Goal: Task Accomplishment & Management: Use online tool/utility

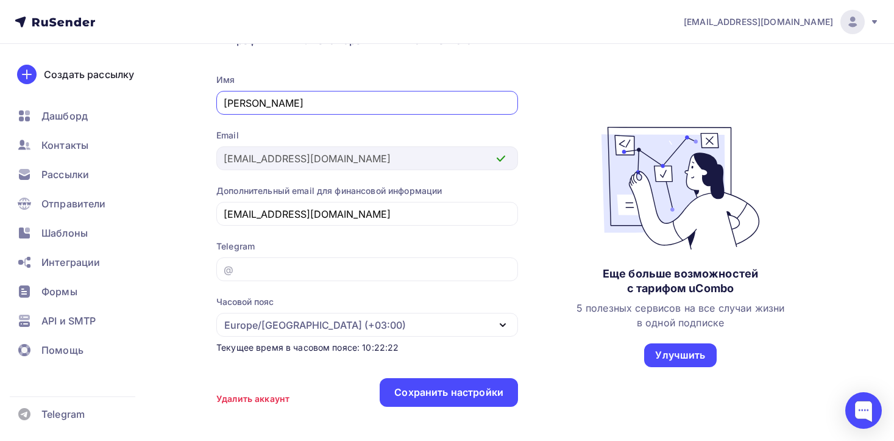
scroll to position [147, 0]
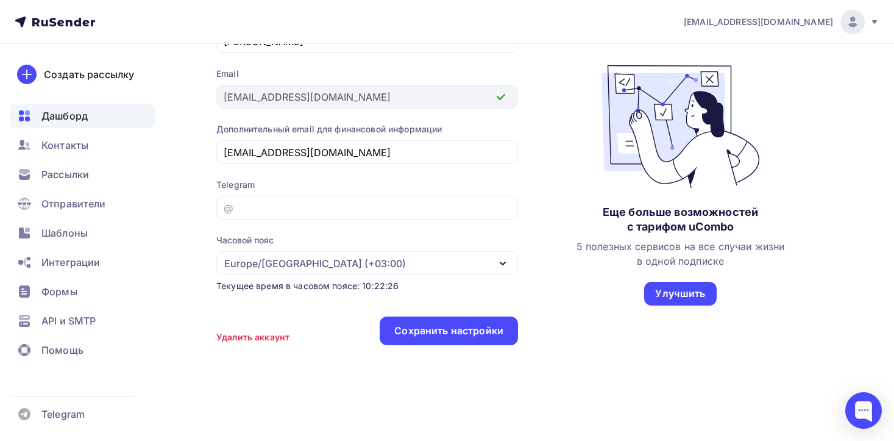
click at [85, 115] on span "Дашборд" at bounding box center [64, 115] width 46 height 15
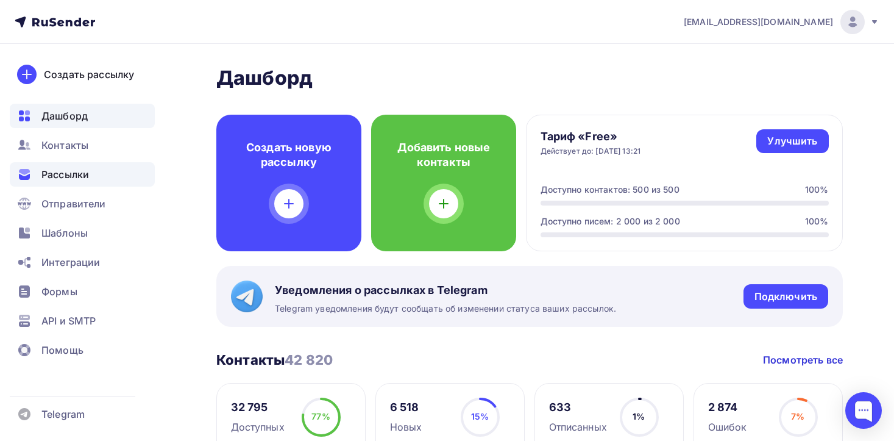
click at [65, 179] on span "Рассылки" at bounding box center [65, 174] width 48 height 15
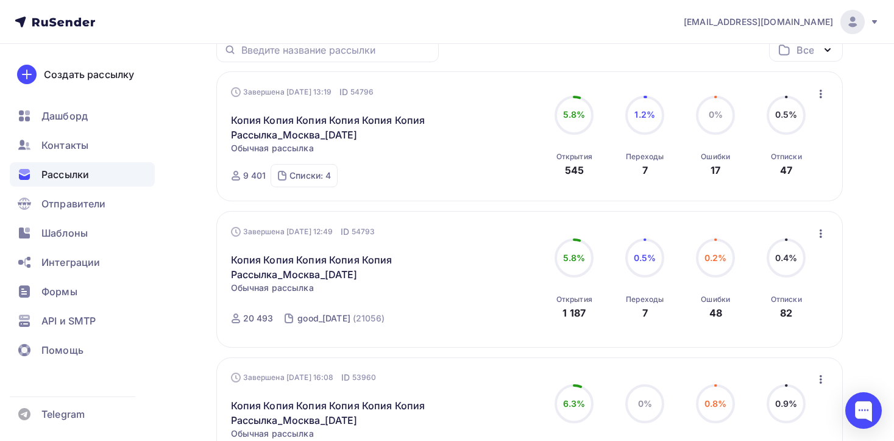
scroll to position [168, 0]
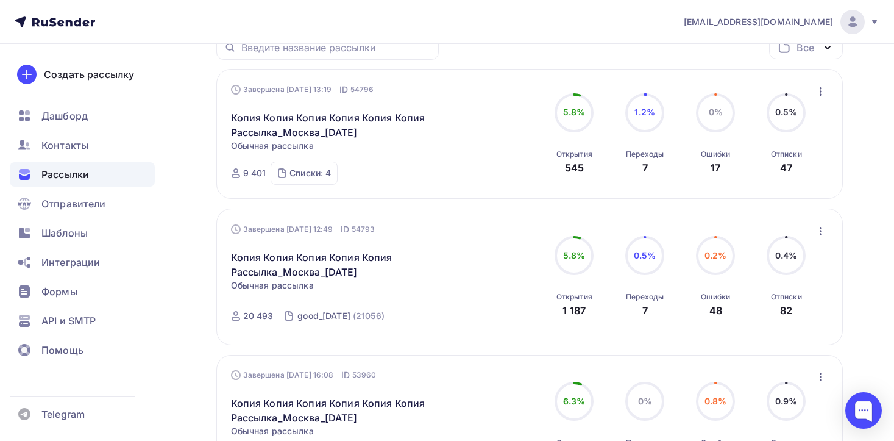
click at [824, 94] on icon "button" at bounding box center [820, 91] width 15 height 15
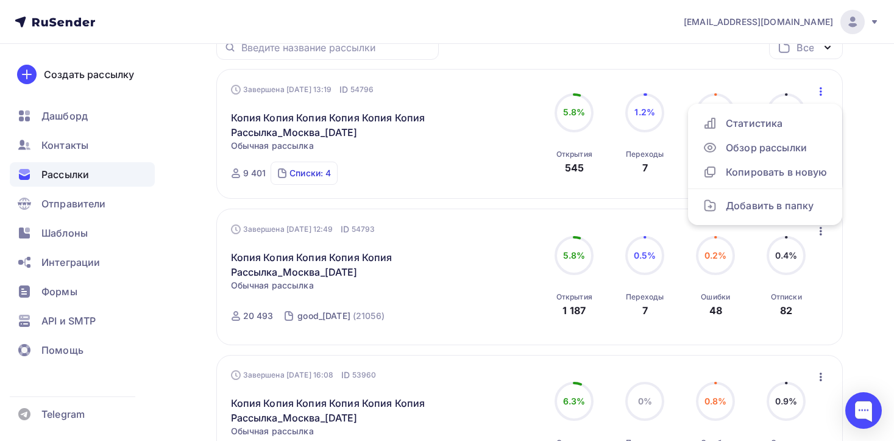
click at [318, 176] on div "Списки: 4" at bounding box center [309, 173] width 41 height 12
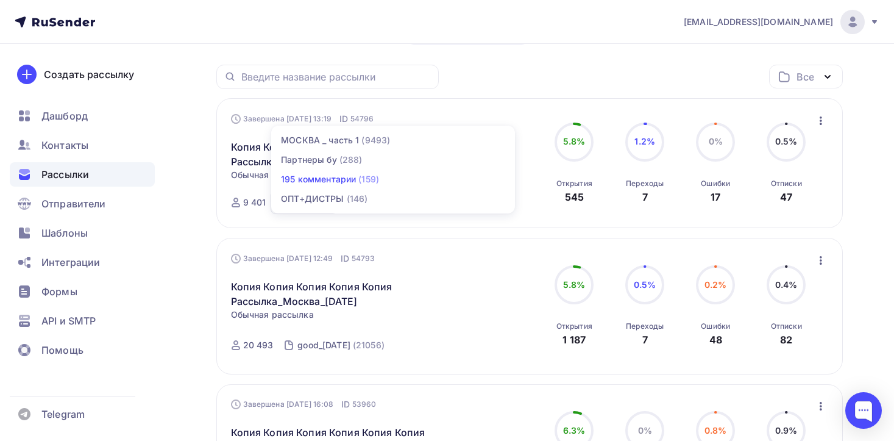
scroll to position [143, 0]
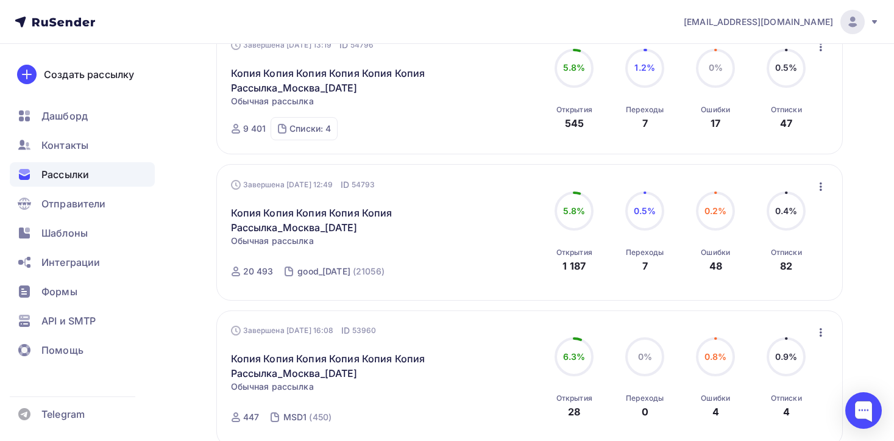
scroll to position [213, 0]
click at [325, 271] on div "good_24.07.25" at bounding box center [323, 270] width 53 height 12
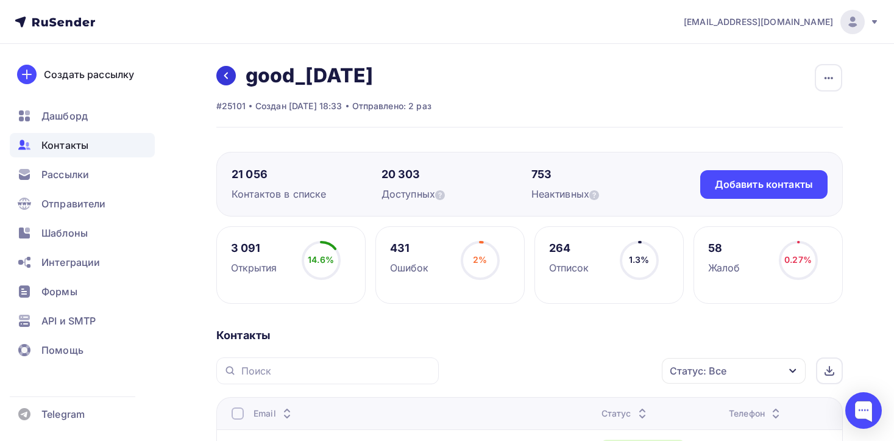
click at [226, 76] on icon at bounding box center [226, 76] width 4 height 7
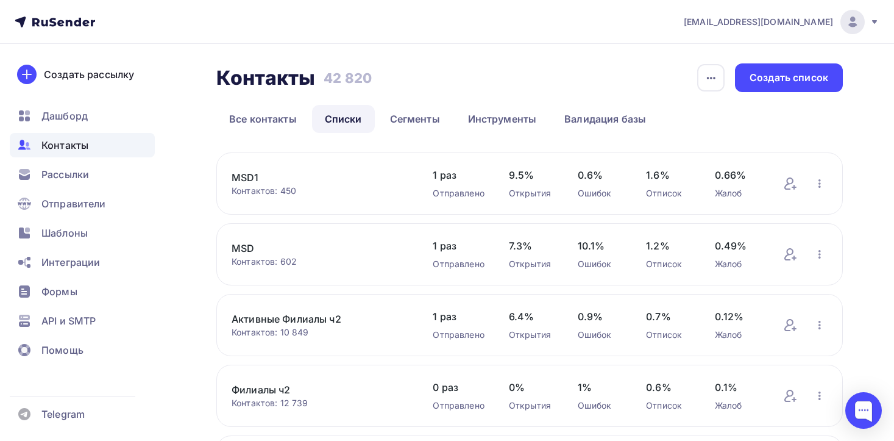
scroll to position [2, 0]
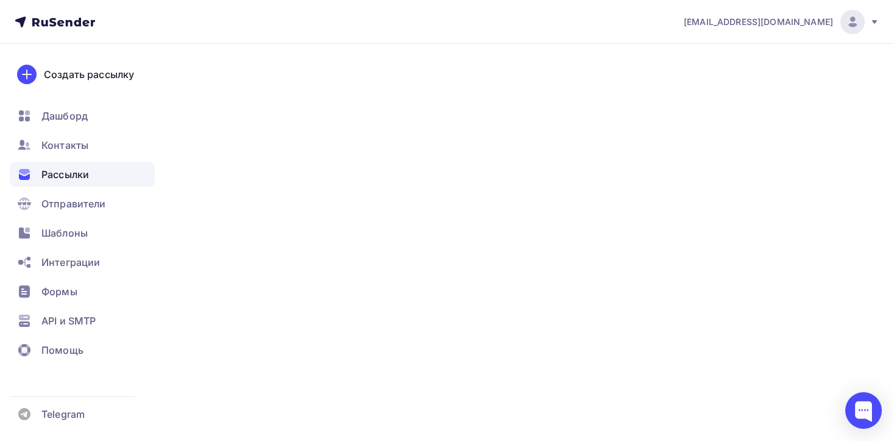
scroll to position [155, 0]
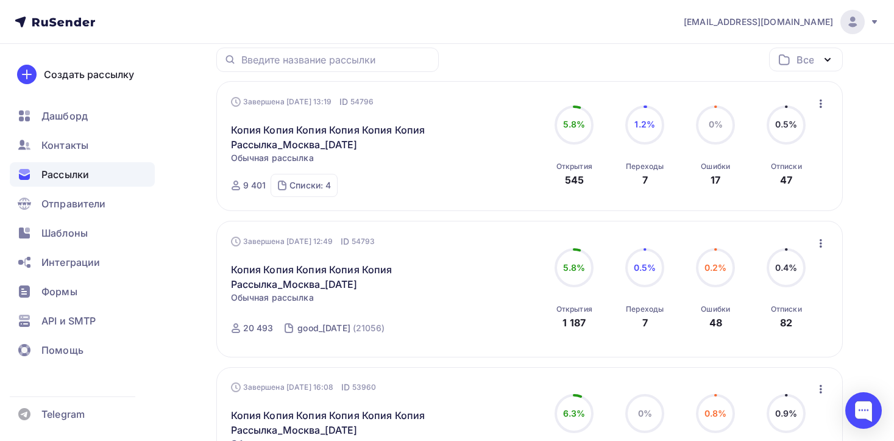
click at [821, 244] on icon "button" at bounding box center [820, 243] width 15 height 15
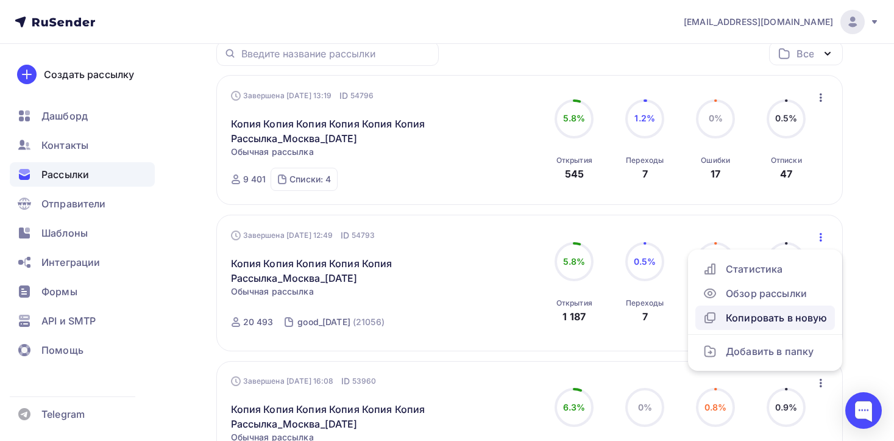
scroll to position [160, 0]
click at [781, 316] on div "Копировать в новую" at bounding box center [765, 318] width 125 height 15
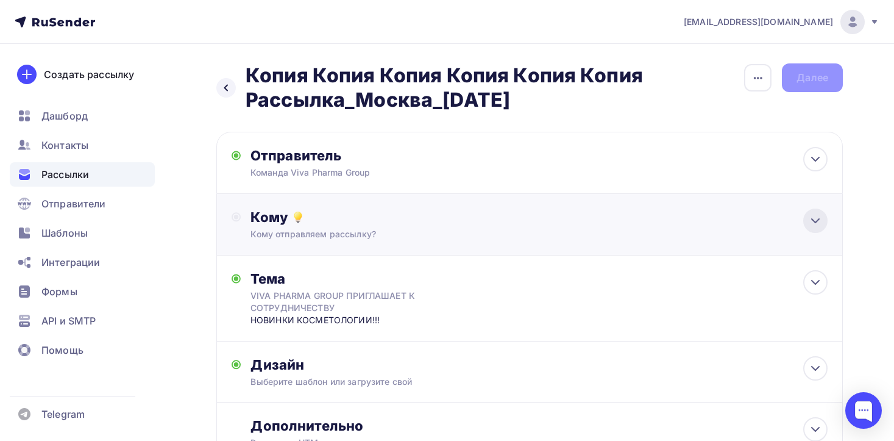
click at [815, 221] on icon at bounding box center [815, 220] width 15 height 15
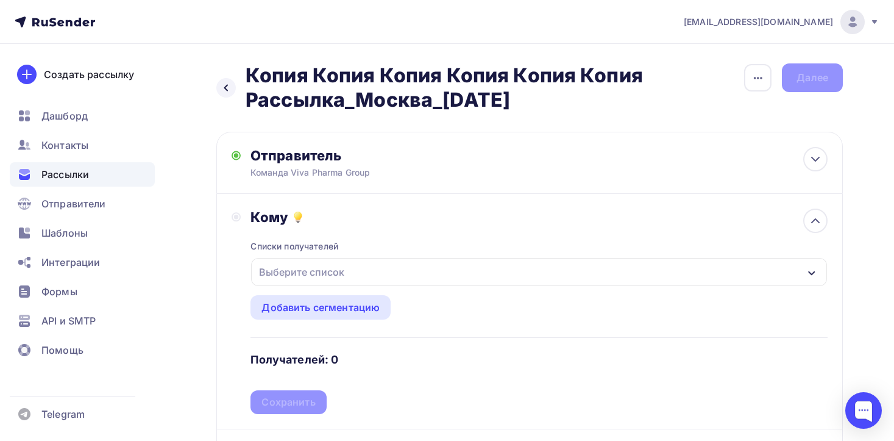
click at [508, 271] on div "Выберите список" at bounding box center [539, 272] width 576 height 28
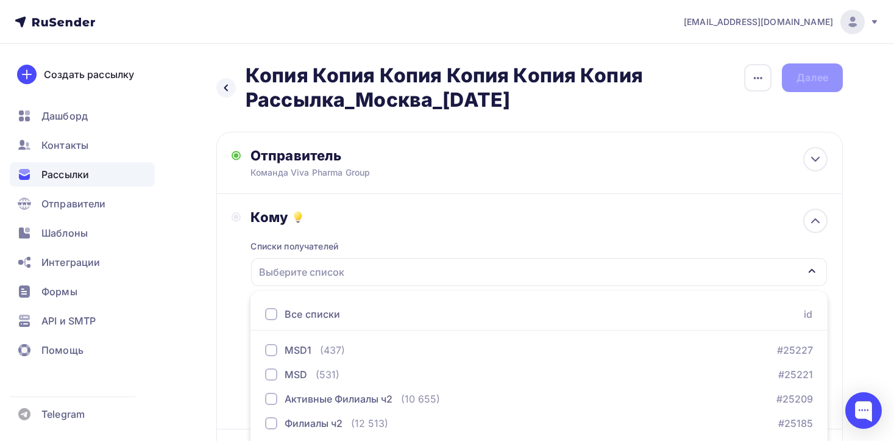
scroll to position [166, 0]
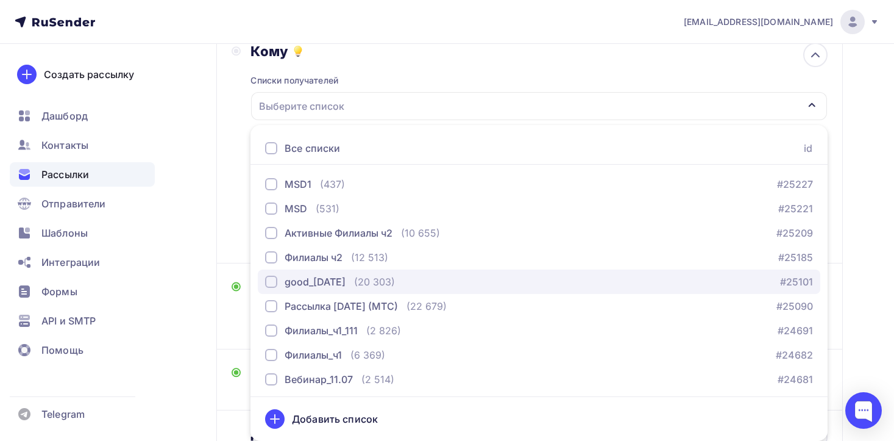
click at [272, 281] on div "button" at bounding box center [271, 281] width 12 height 12
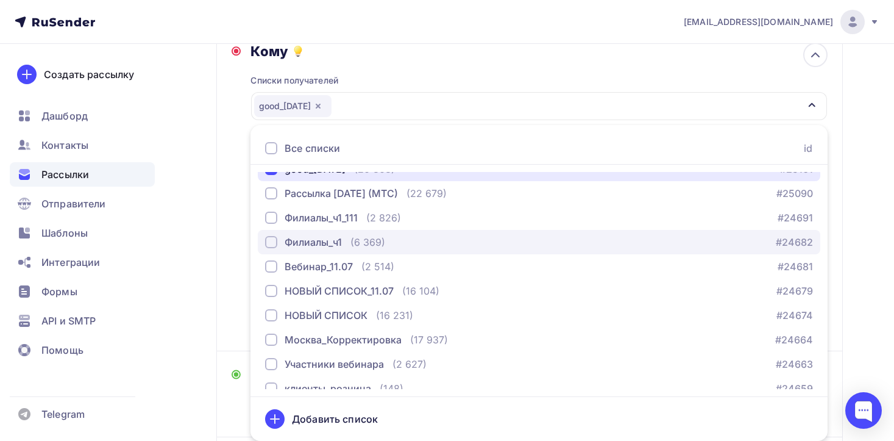
scroll to position [114, 0]
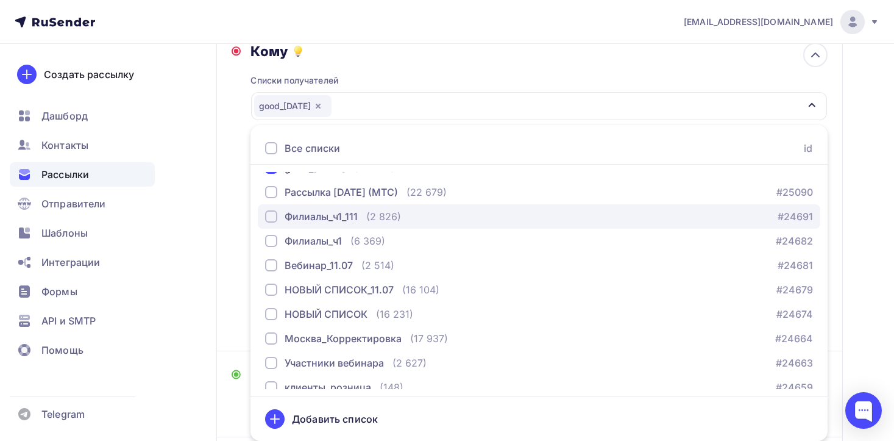
click at [268, 217] on div "button" at bounding box center [271, 216] width 12 height 12
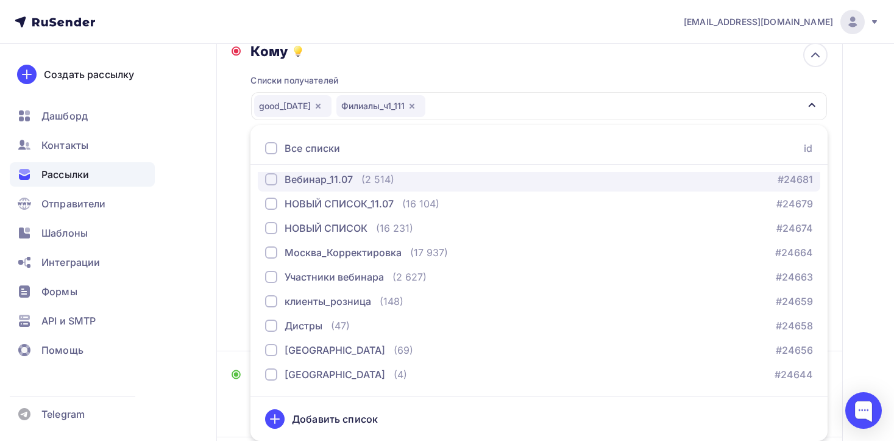
scroll to position [0, 0]
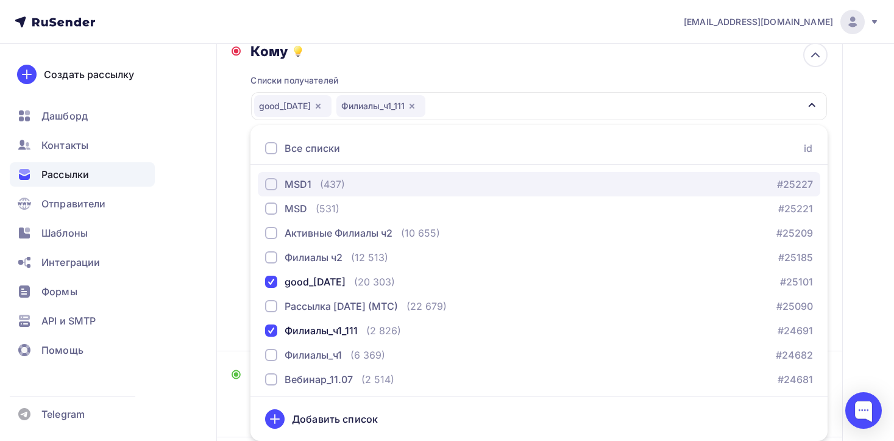
click at [271, 183] on div "button" at bounding box center [271, 184] width 12 height 12
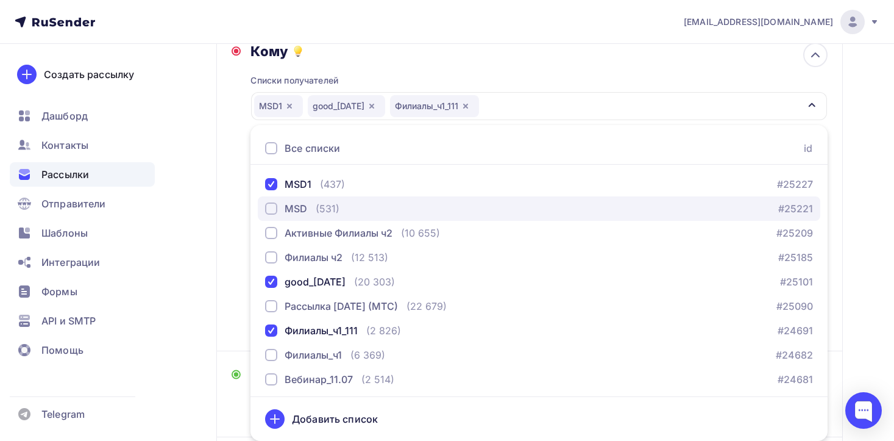
click at [272, 210] on div "button" at bounding box center [271, 208] width 12 height 12
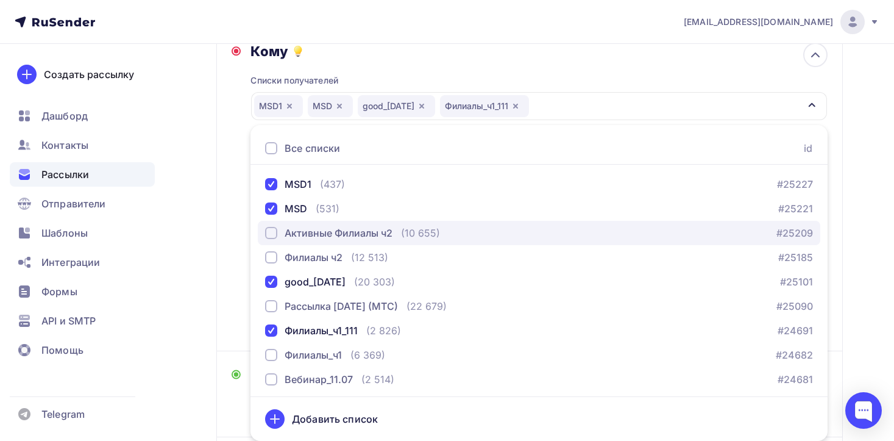
click at [272, 232] on div "button" at bounding box center [271, 233] width 12 height 12
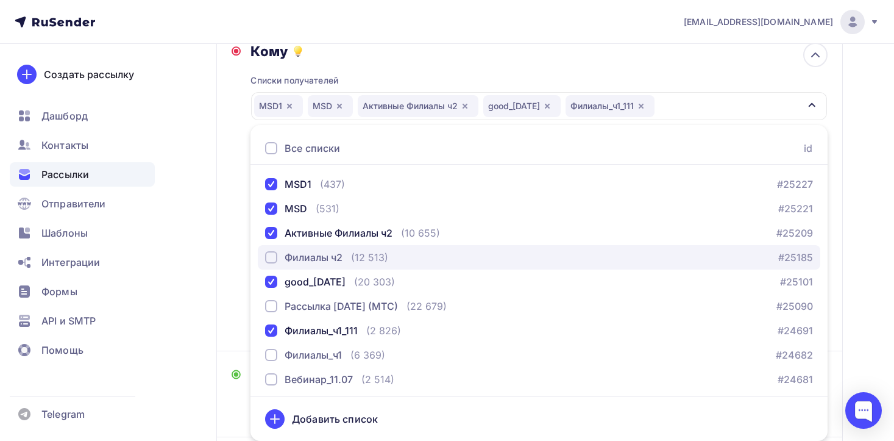
click at [267, 254] on div "button" at bounding box center [271, 257] width 12 height 12
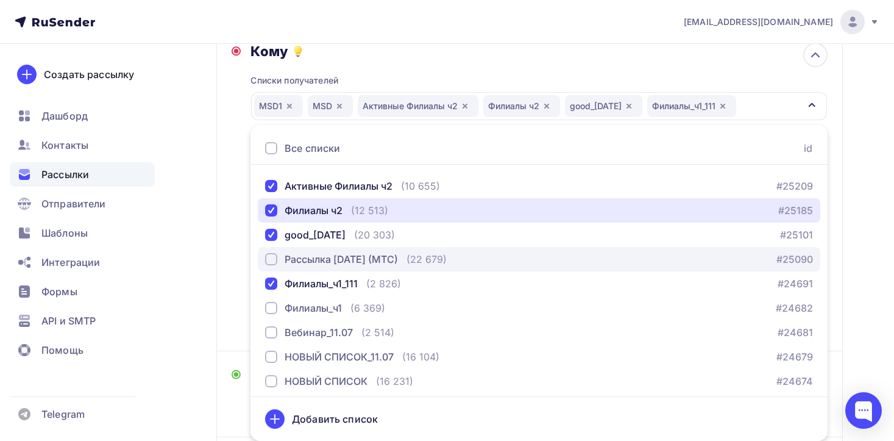
scroll to position [55, 0]
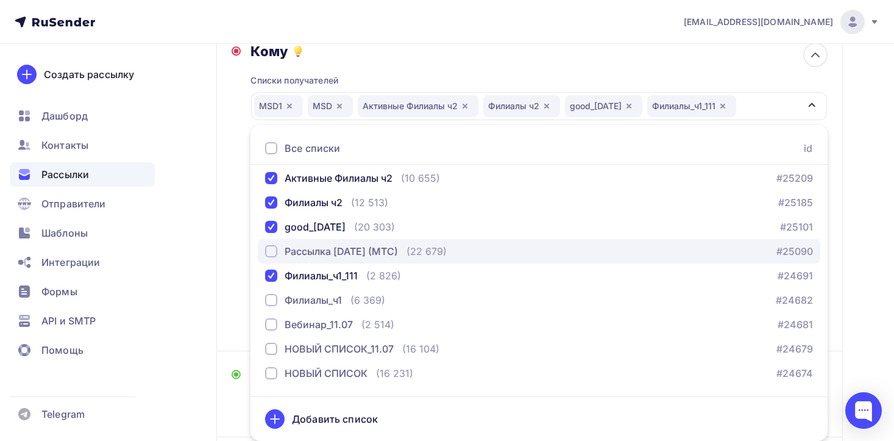
drag, startPoint x: 272, startPoint y: 251, endPoint x: 352, endPoint y: 260, distance: 79.7
click at [272, 251] on div "button" at bounding box center [271, 251] width 12 height 12
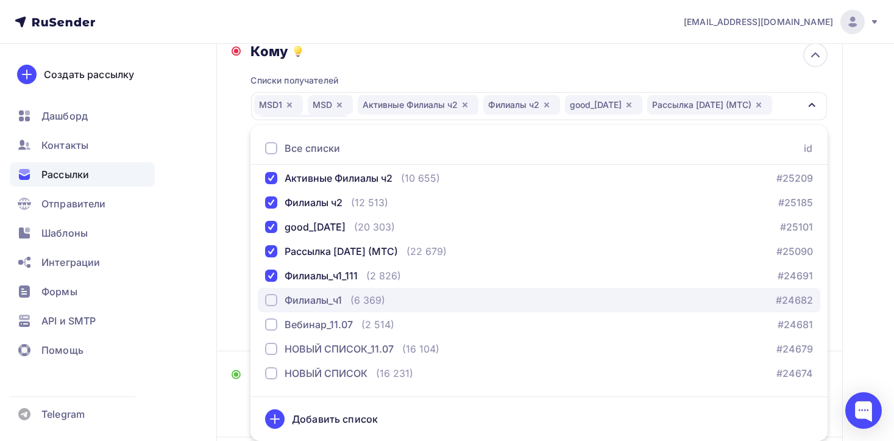
click at [275, 299] on div "button" at bounding box center [271, 300] width 12 height 12
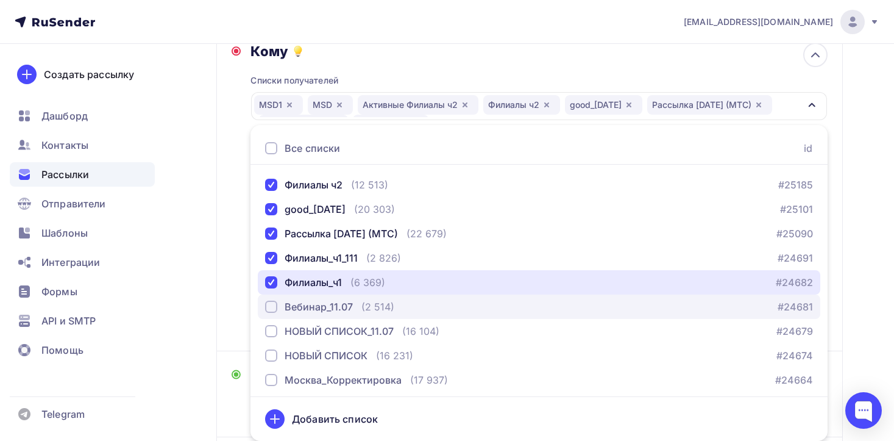
scroll to position [85, 0]
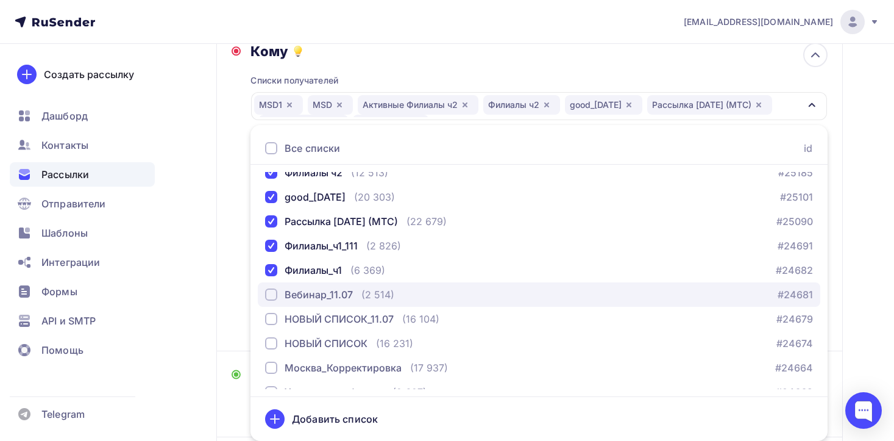
click at [270, 295] on div "button" at bounding box center [271, 294] width 12 height 12
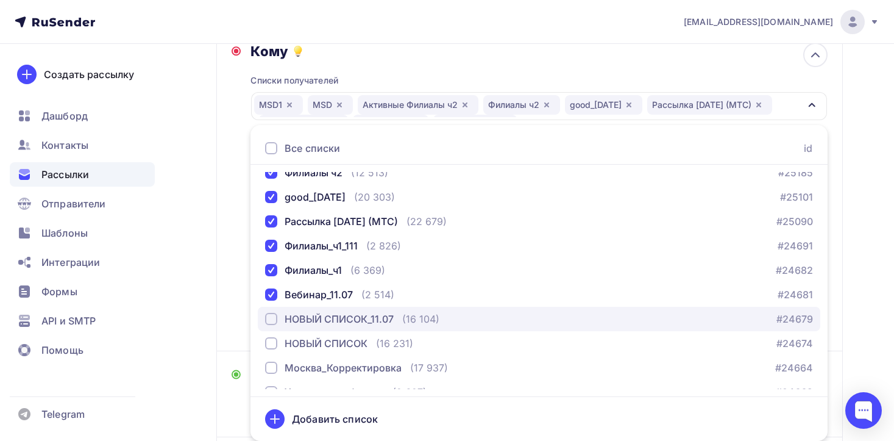
click at [272, 319] on div "button" at bounding box center [271, 319] width 12 height 12
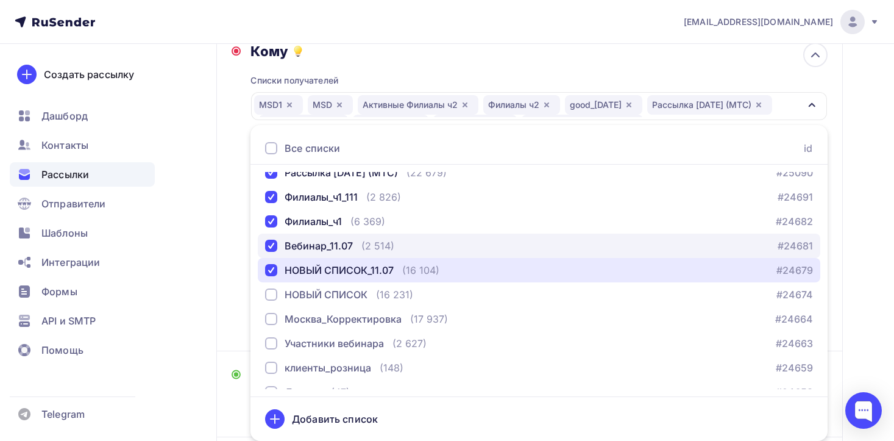
scroll to position [137, 0]
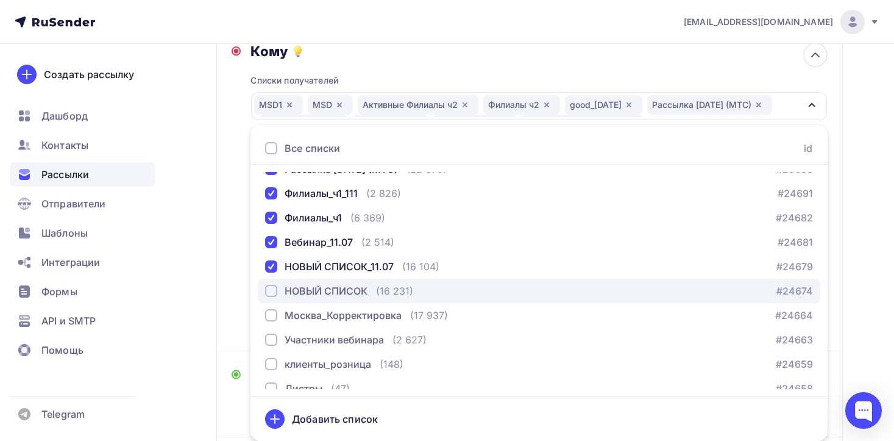
click at [272, 292] on div "button" at bounding box center [271, 291] width 12 height 12
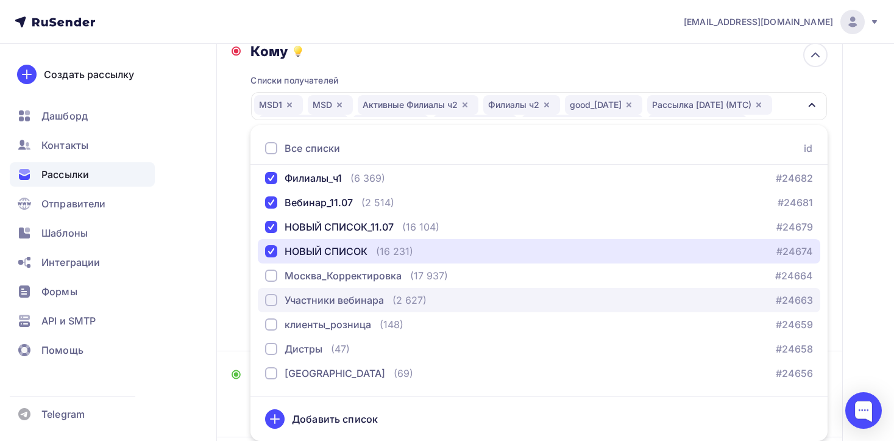
scroll to position [177, 0]
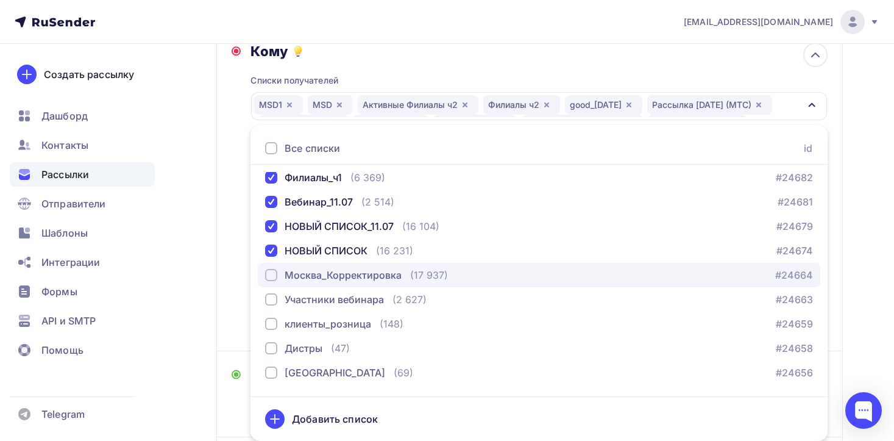
click at [272, 272] on div "button" at bounding box center [271, 275] width 12 height 12
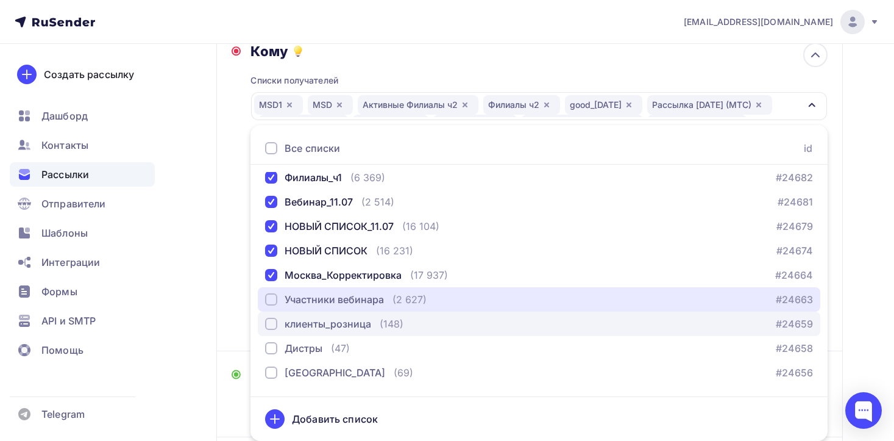
drag, startPoint x: 271, startPoint y: 300, endPoint x: 273, endPoint y: 311, distance: 11.2
click at [271, 300] on div "button" at bounding box center [271, 299] width 12 height 12
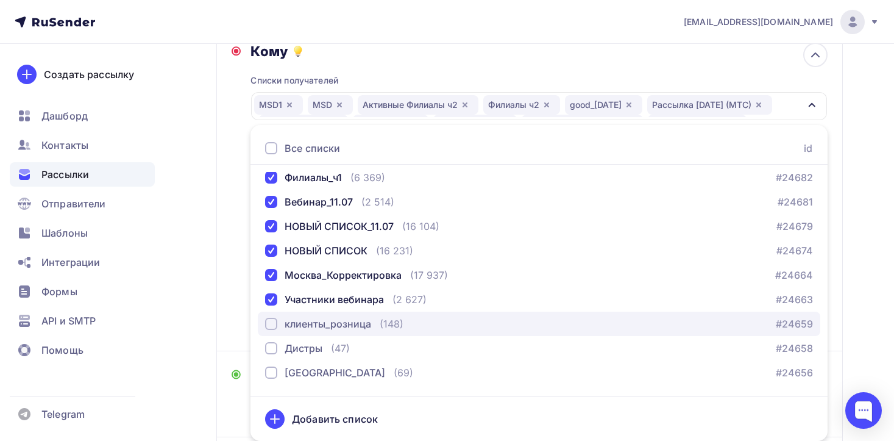
click at [274, 323] on div "button" at bounding box center [271, 323] width 12 height 12
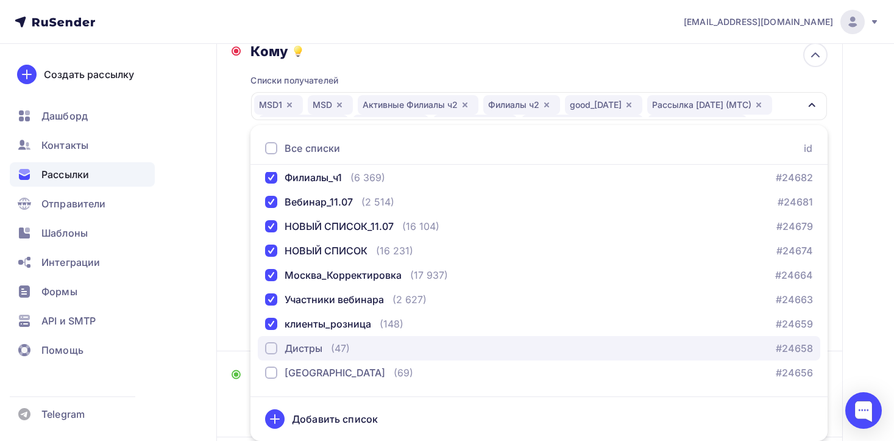
click at [274, 346] on div "button" at bounding box center [271, 348] width 12 height 12
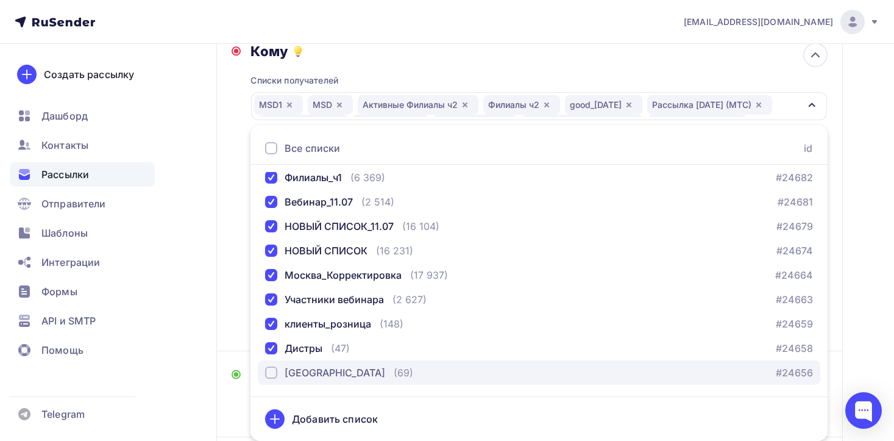
drag, startPoint x: 274, startPoint y: 370, endPoint x: 289, endPoint y: 362, distance: 17.2
click at [274, 370] on div "button" at bounding box center [271, 372] width 12 height 12
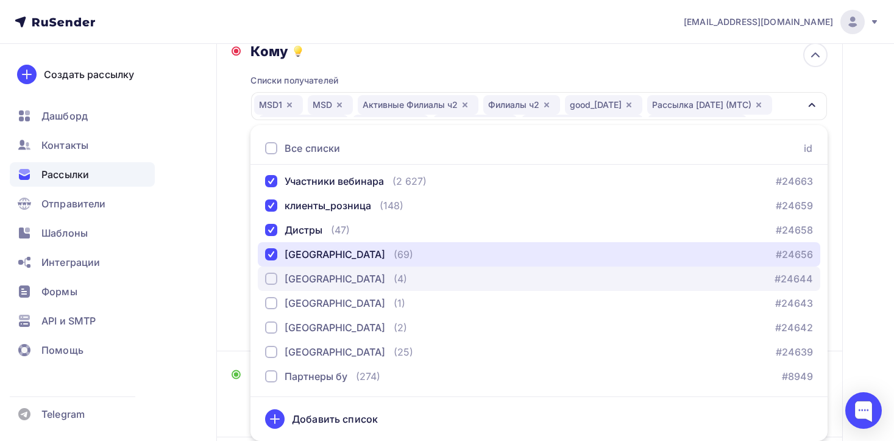
scroll to position [296, 0]
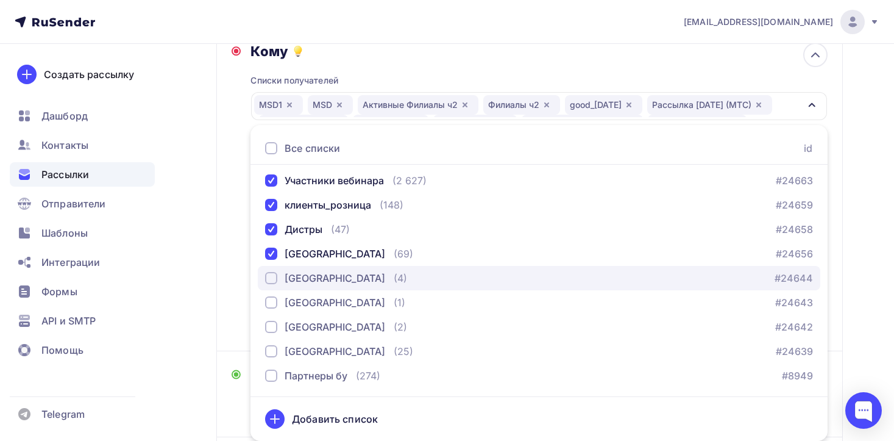
click at [273, 279] on div "button" at bounding box center [271, 278] width 12 height 12
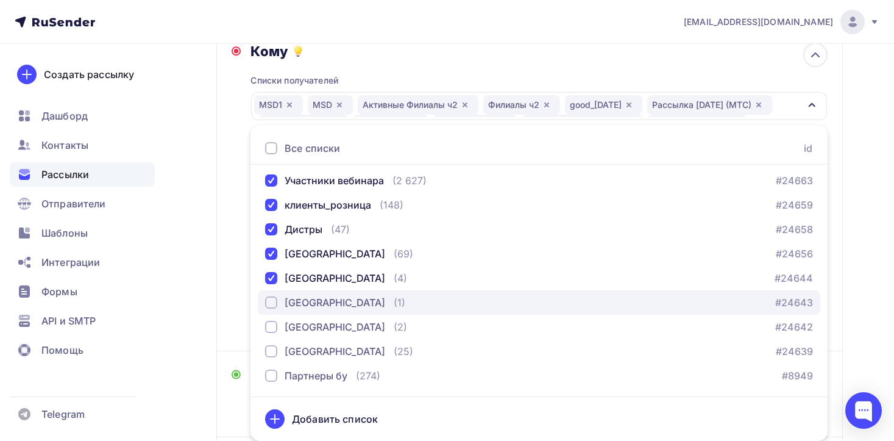
click at [274, 303] on div "button" at bounding box center [271, 302] width 12 height 12
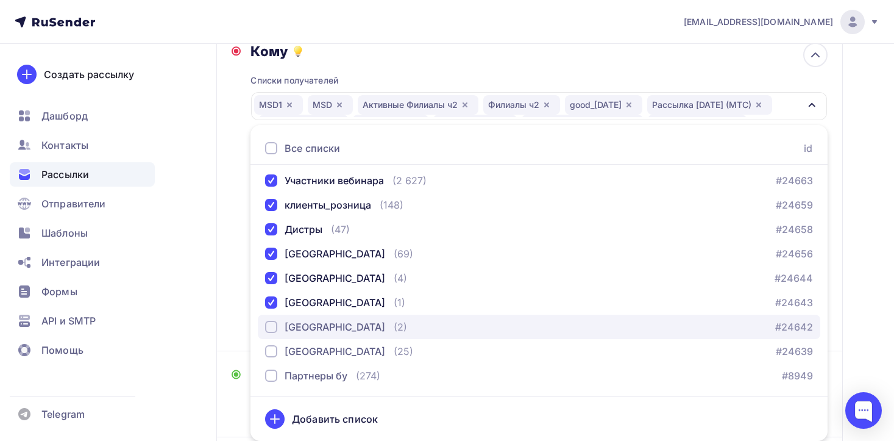
click at [271, 327] on div "button" at bounding box center [271, 327] width 12 height 12
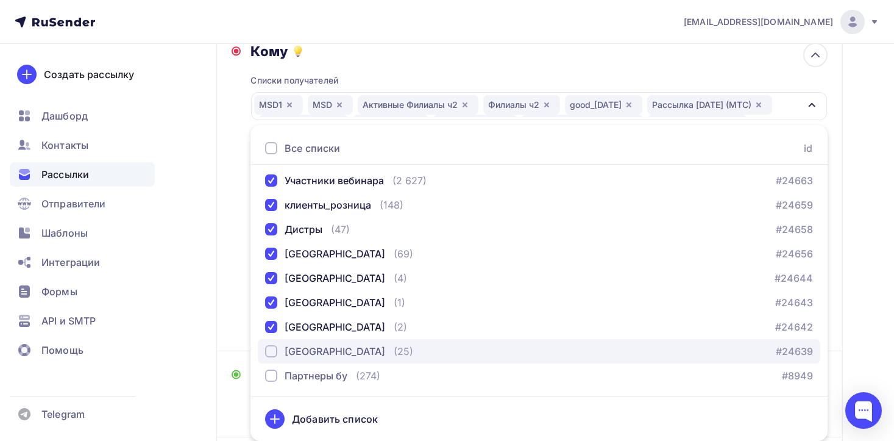
click at [274, 349] on div "button" at bounding box center [271, 351] width 12 height 12
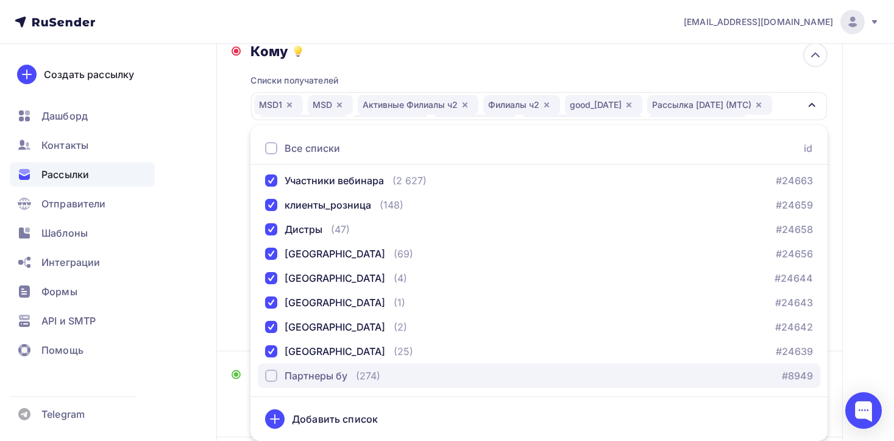
click at [275, 377] on div "button" at bounding box center [271, 375] width 12 height 12
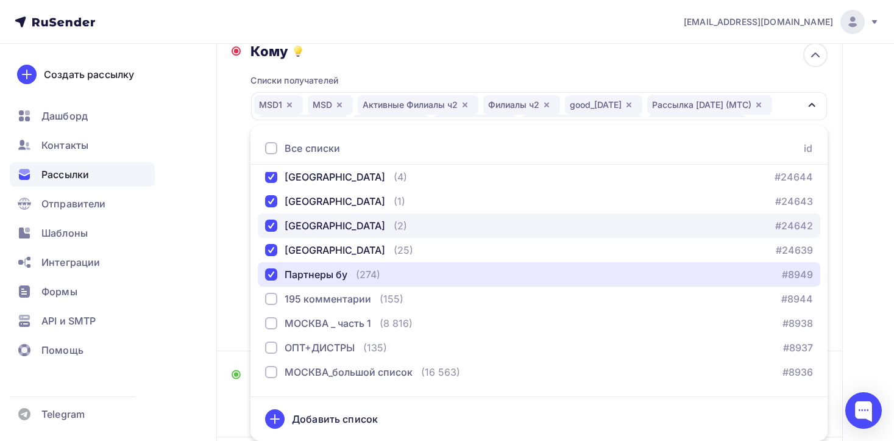
scroll to position [417, 0]
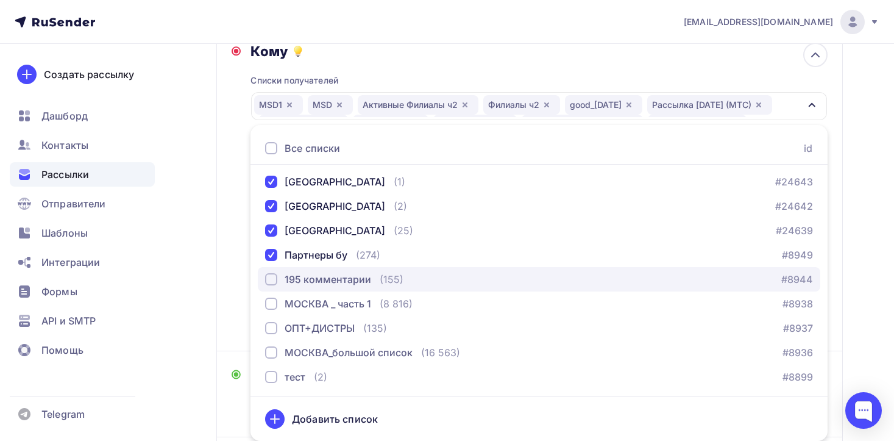
click at [271, 277] on div "button" at bounding box center [271, 279] width 12 height 12
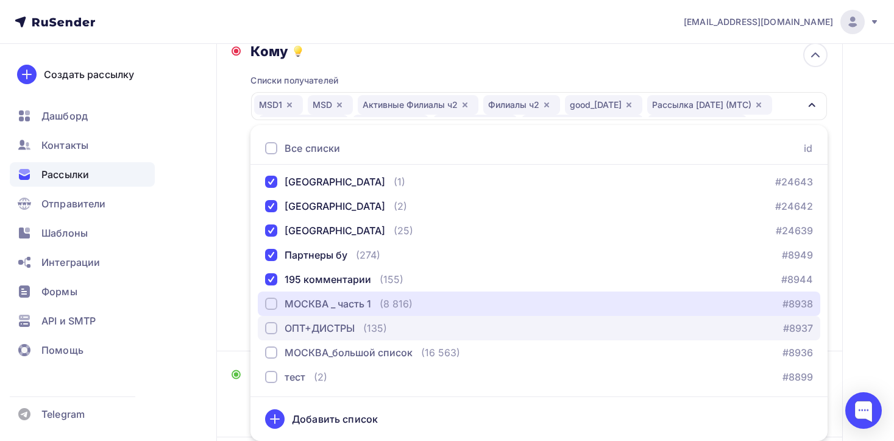
drag, startPoint x: 272, startPoint y: 302, endPoint x: 271, endPoint y: 316, distance: 14.0
click at [272, 302] on div "button" at bounding box center [271, 303] width 12 height 12
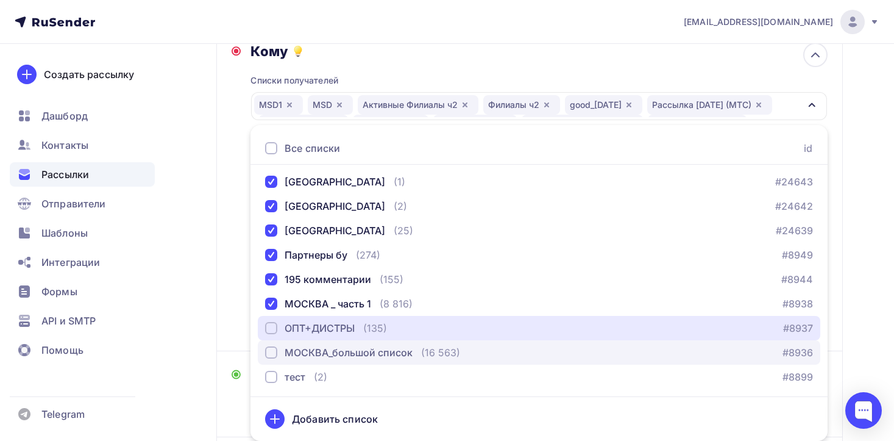
drag, startPoint x: 272, startPoint y: 326, endPoint x: 274, endPoint y: 342, distance: 16.6
click at [272, 326] on div "button" at bounding box center [271, 328] width 12 height 12
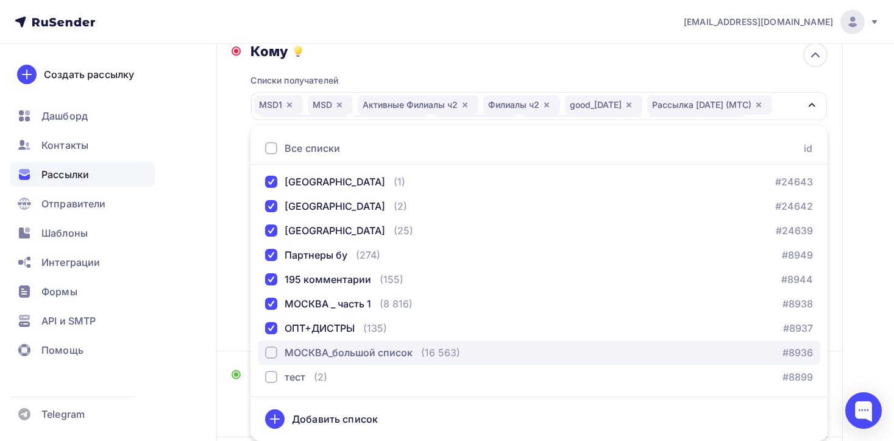
click at [273, 352] on div "button" at bounding box center [271, 352] width 12 height 12
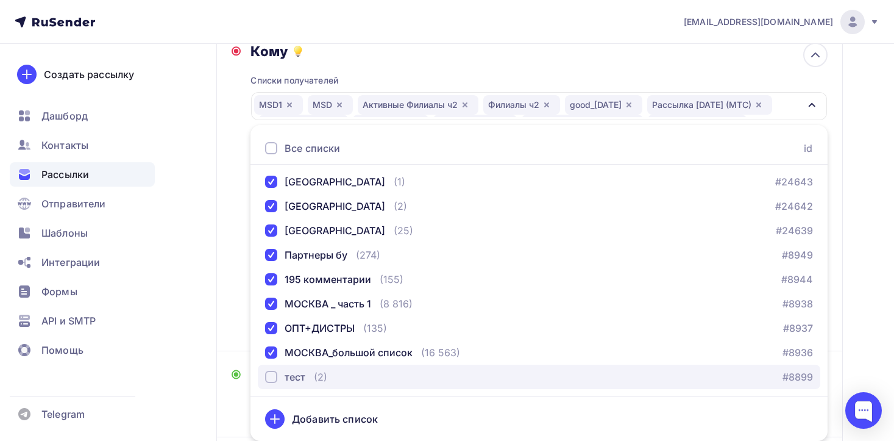
click at [274, 375] on div "button" at bounding box center [271, 376] width 12 height 12
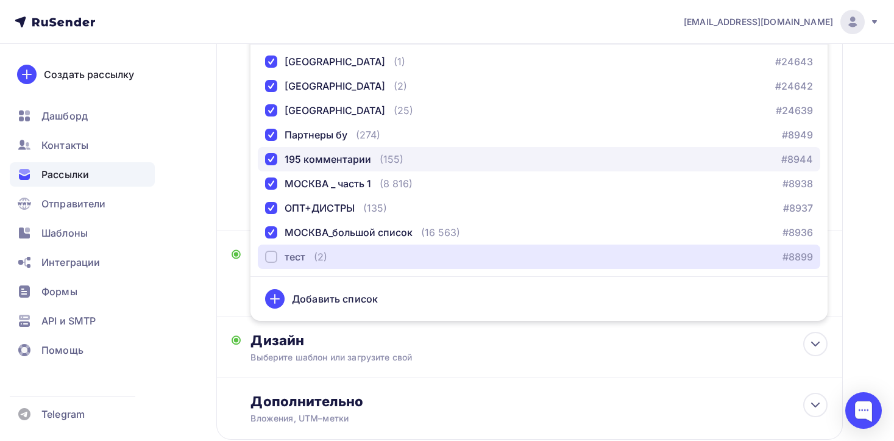
scroll to position [363, 0]
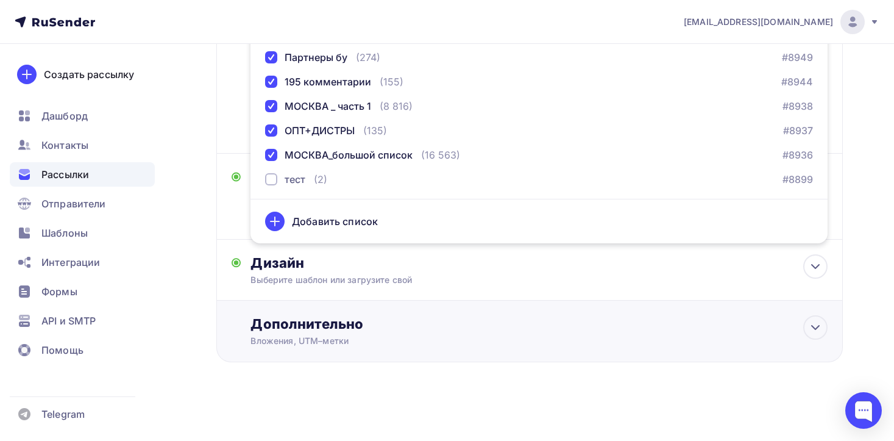
click at [528, 305] on div "Дополнительно Вложения, UTM–метки Вложения Добавить файл Максимальный суммарный…" at bounding box center [529, 331] width 626 height 62
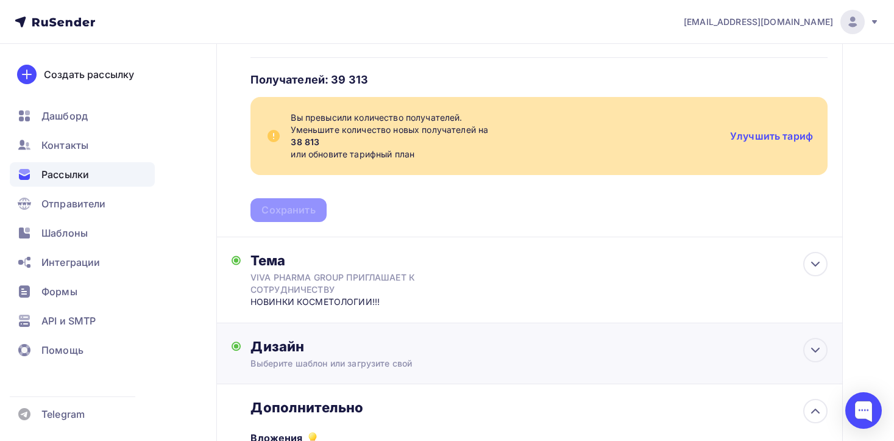
scroll to position [278, 0]
click at [580, 207] on div "Списки получателей MSD1 MSD Активные Филиалы ч2 Филиалы ч2 good_24.07.25 Рассыл…" at bounding box center [538, 85] width 577 height 276
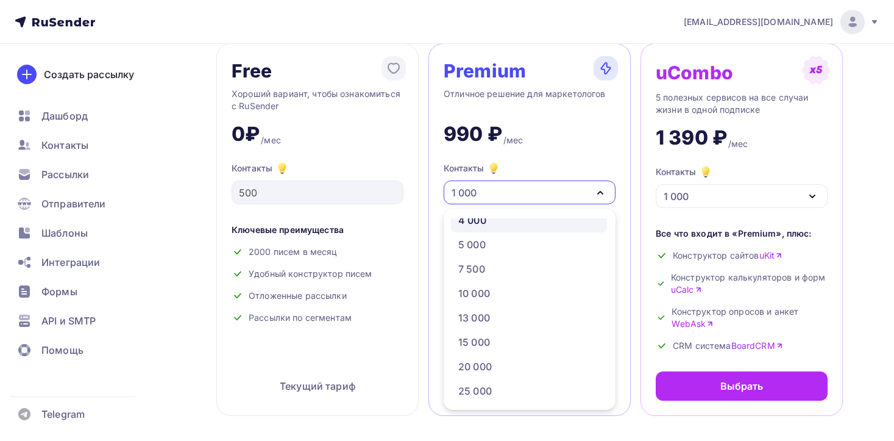
scroll to position [75, 0]
click at [520, 291] on div "10 000" at bounding box center [528, 293] width 141 height 15
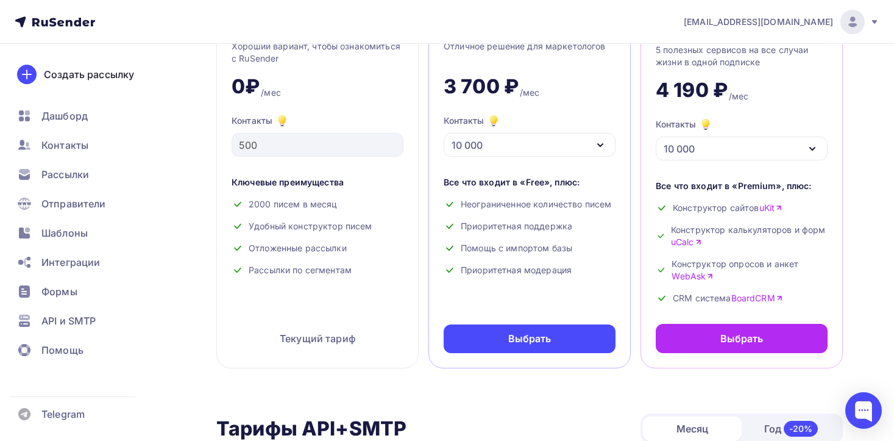
scroll to position [135, 0]
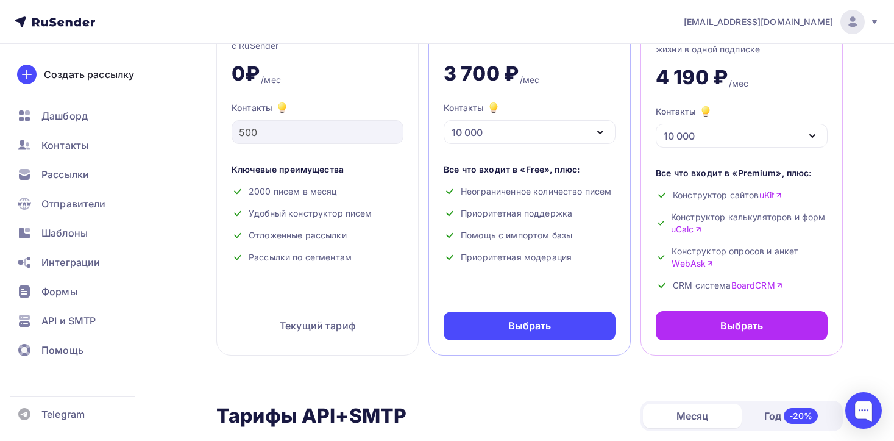
click at [486, 128] on div "10 000" at bounding box center [530, 132] width 172 height 24
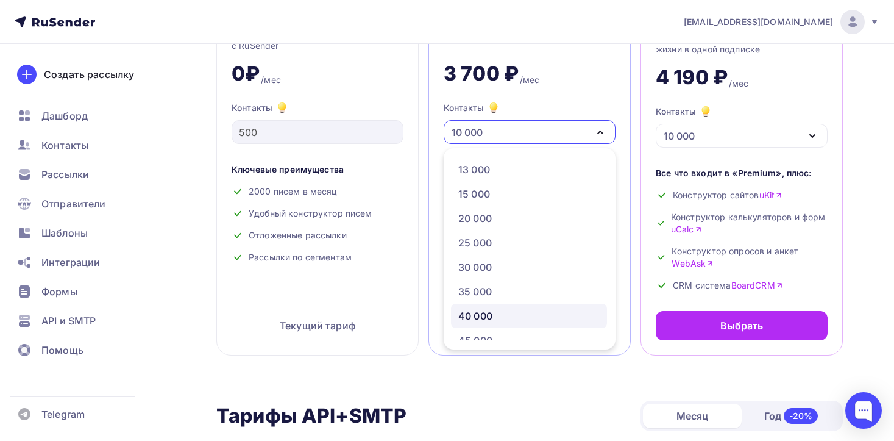
scroll to position [172, 0]
click at [503, 314] on div "40 000" at bounding box center [528, 314] width 141 height 15
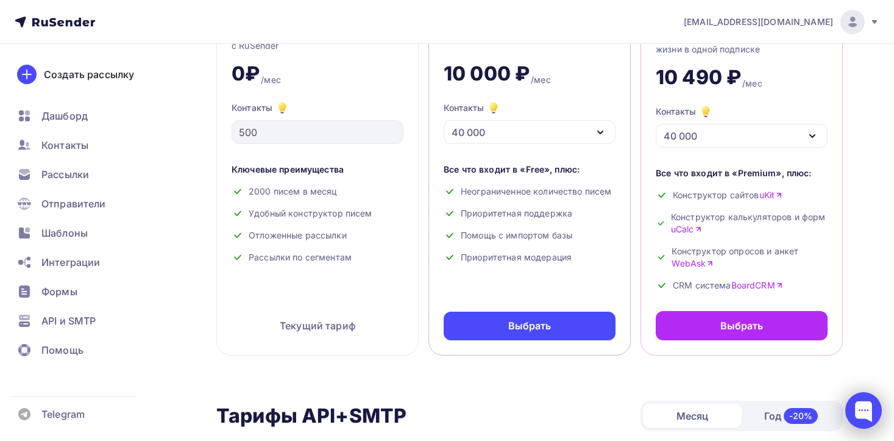
click at [874, 409] on div at bounding box center [863, 410] width 37 height 37
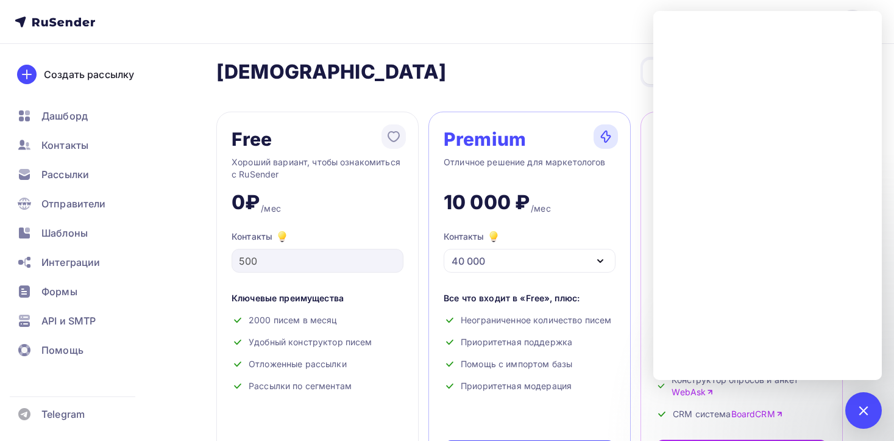
scroll to position [0, 0]
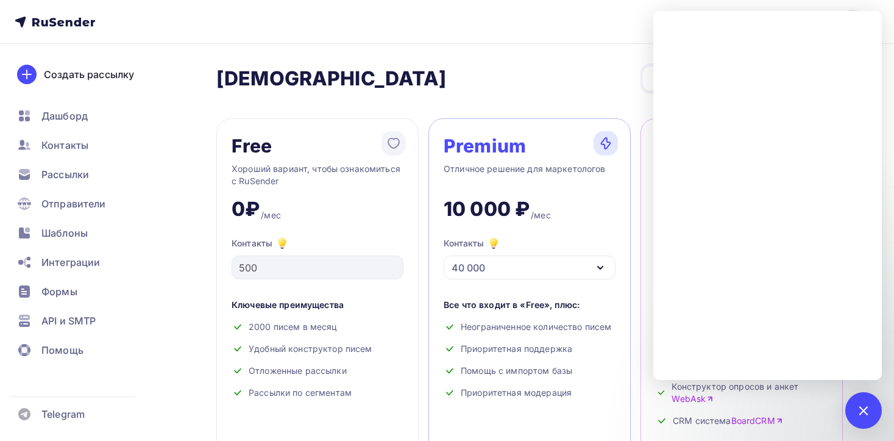
click at [573, 26] on nav "info@viva-pharma.group Аккаунт Тарифы Выйти Создать рассылку Дашборд Контакты Р…" at bounding box center [447, 22] width 894 height 44
click at [861, 411] on div at bounding box center [863, 410] width 16 height 16
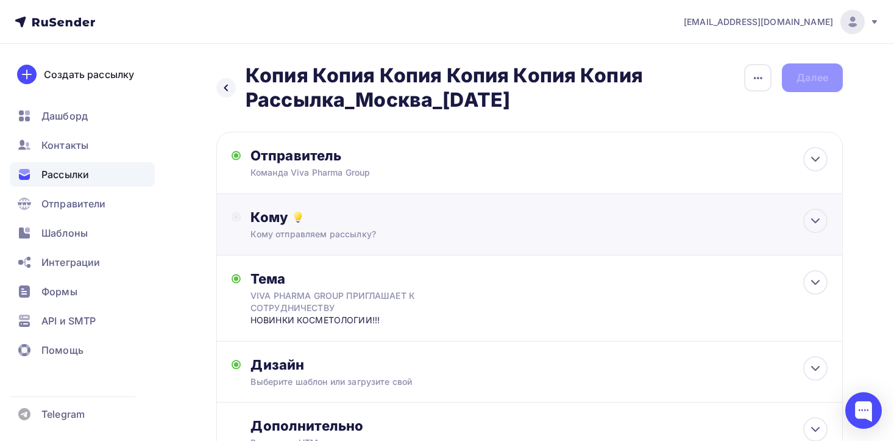
click at [613, 233] on div "Кому отправляем рассылку?" at bounding box center [509, 234] width 519 height 12
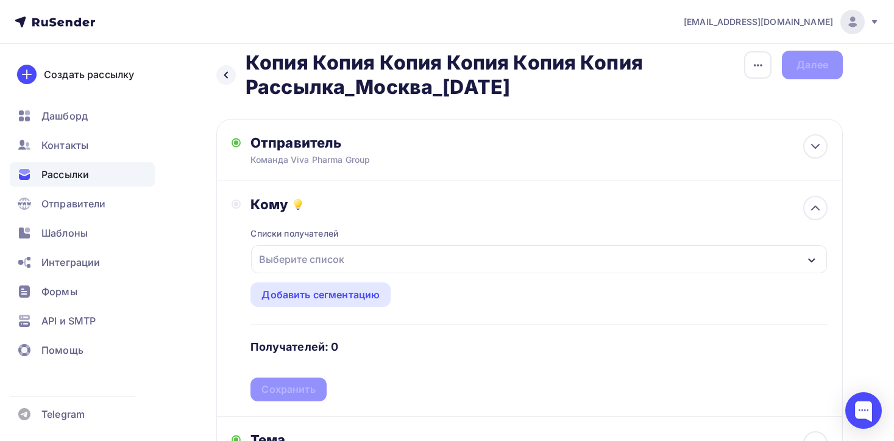
click at [411, 255] on div "Выберите список" at bounding box center [539, 259] width 576 height 28
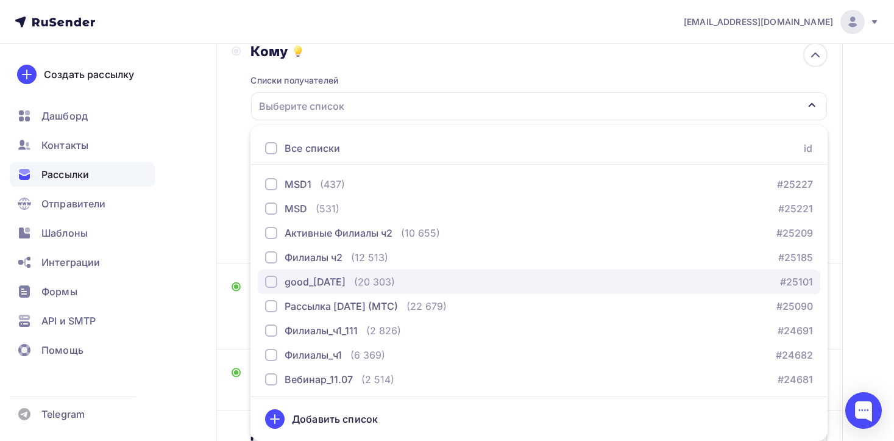
drag, startPoint x: 269, startPoint y: 147, endPoint x: 440, endPoint y: 274, distance: 213.0
click at [271, 148] on div at bounding box center [271, 148] width 12 height 12
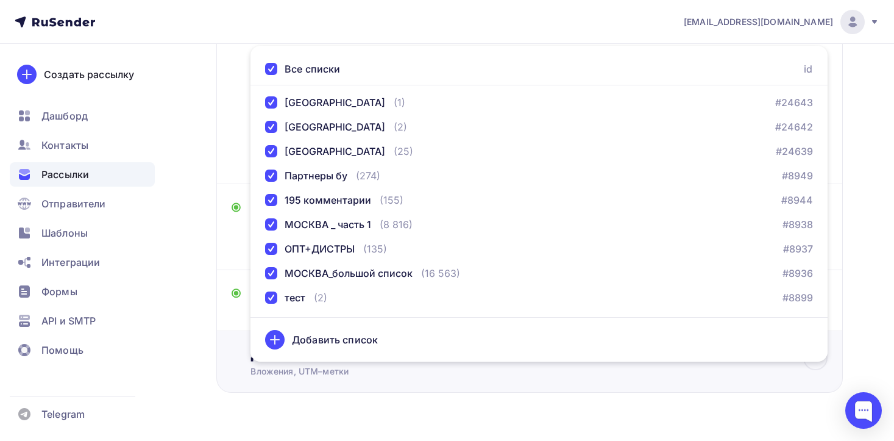
scroll to position [275, 0]
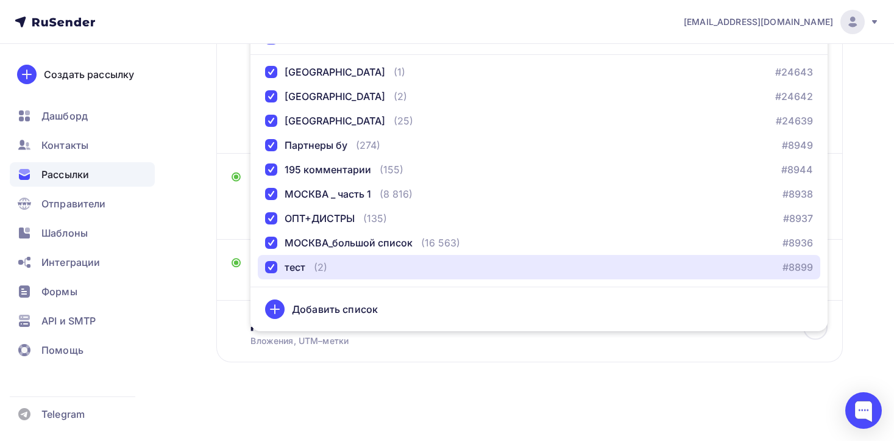
drag, startPoint x: 284, startPoint y: 267, endPoint x: 381, endPoint y: 317, distance: 109.8
click at [285, 267] on div "тест" at bounding box center [295, 267] width 21 height 15
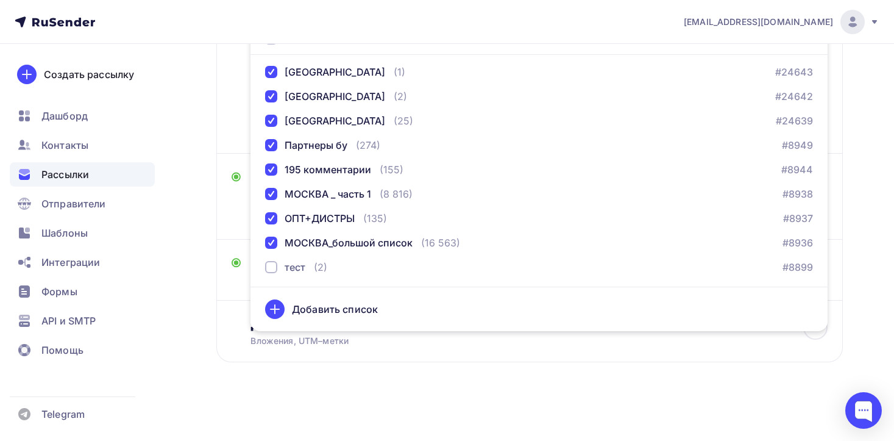
click at [199, 306] on div "Назад Копия Копия Копия Копия Копия Копия Рассылка_Москва_10.07.25 Копия Копия …" at bounding box center [447, 104] width 894 height 672
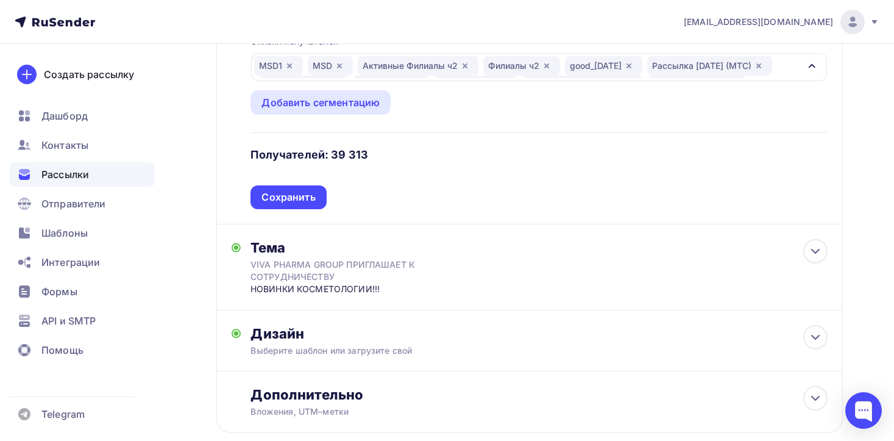
scroll to position [207, 0]
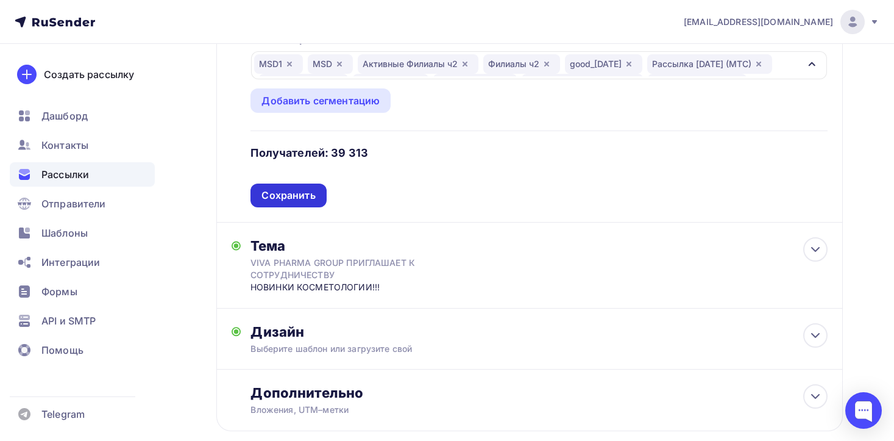
click at [313, 194] on div "Сохранить" at bounding box center [288, 195] width 54 height 14
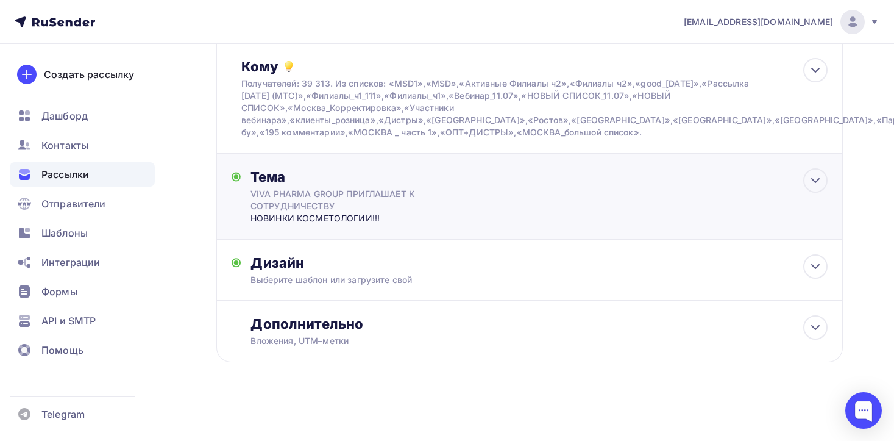
scroll to position [0, 0]
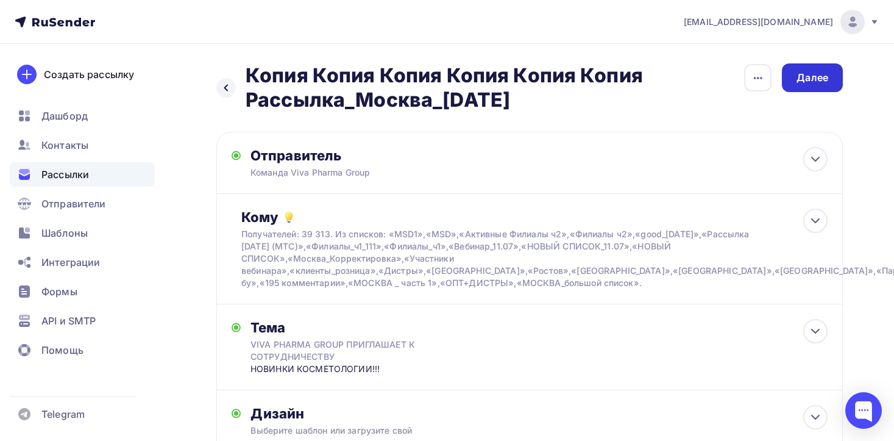
click at [806, 78] on div "Далее" at bounding box center [812, 78] width 32 height 14
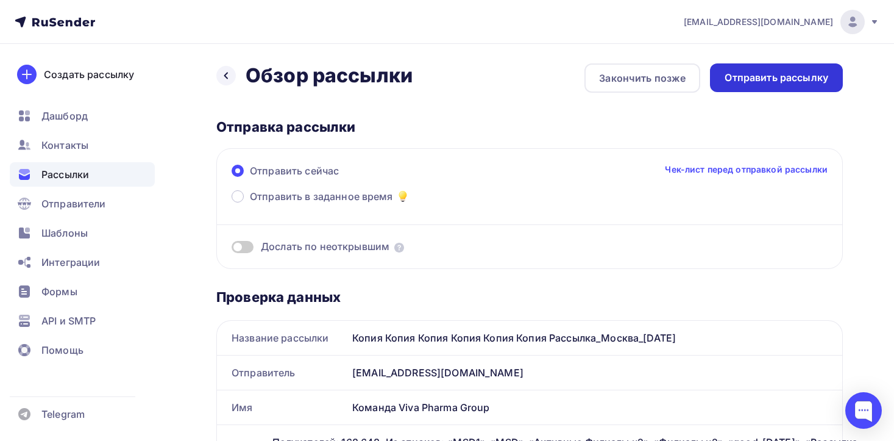
click at [774, 81] on div "Отправить рассылку" at bounding box center [776, 78] width 104 height 14
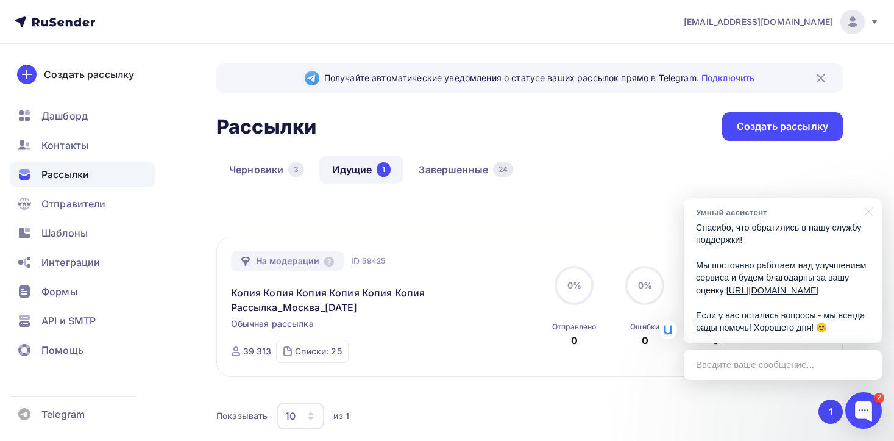
scroll to position [113, 0]
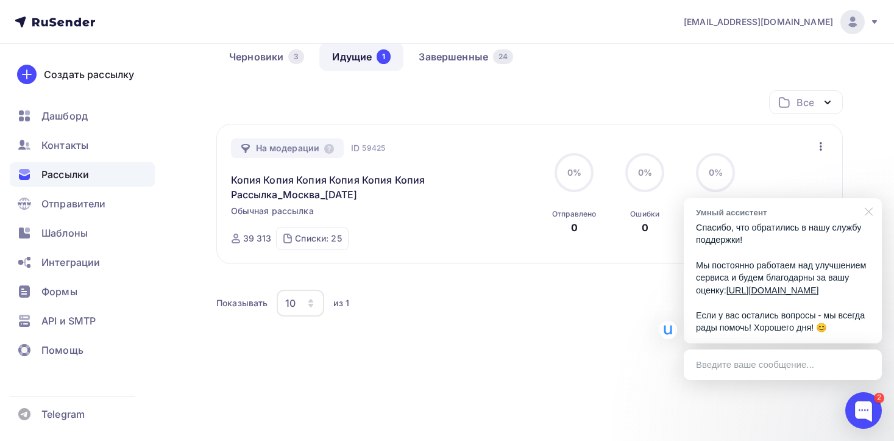
click at [869, 198] on div at bounding box center [866, 210] width 30 height 25
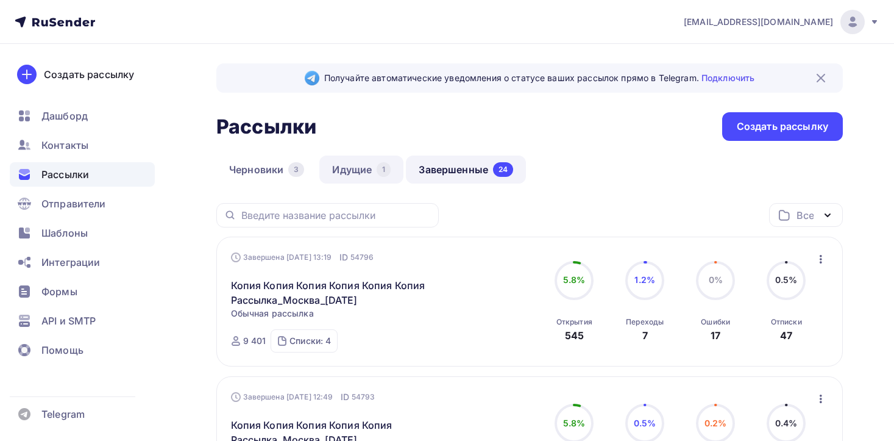
click at [356, 171] on link "Идущие 1" at bounding box center [361, 169] width 84 height 28
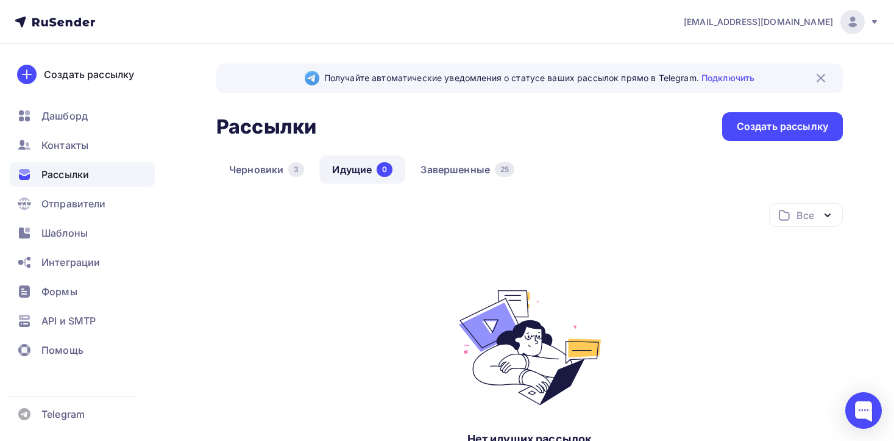
scroll to position [34, 0]
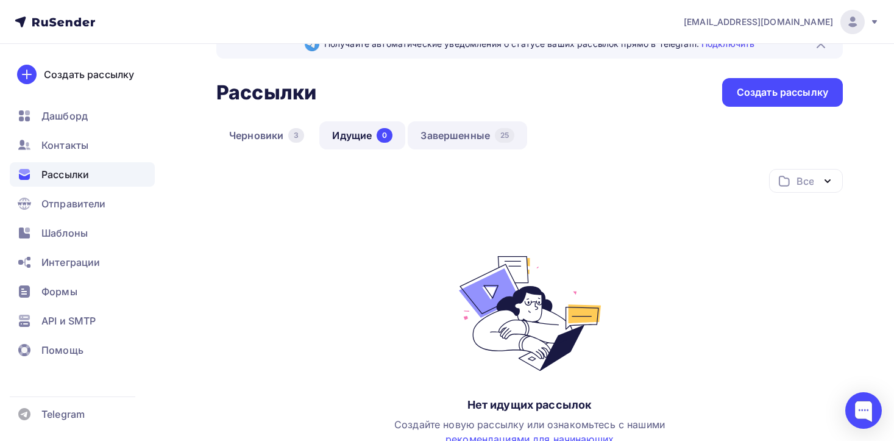
click at [458, 138] on link "Завершенные 25" at bounding box center [467, 135] width 119 height 28
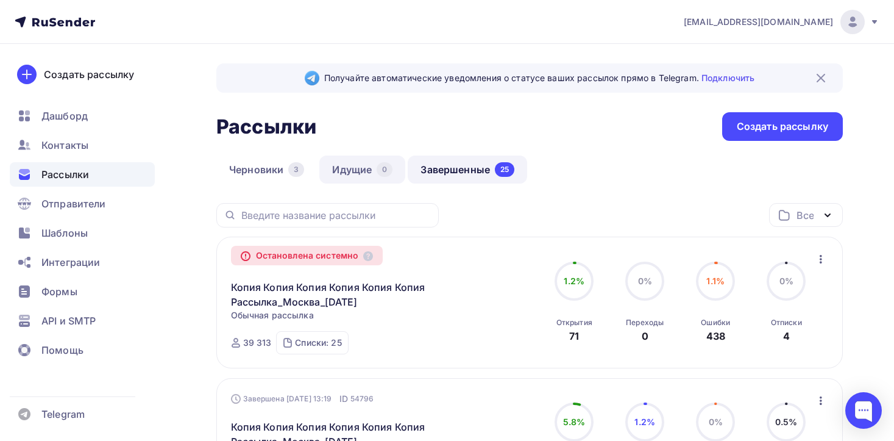
click at [364, 169] on link "Идущие 0" at bounding box center [362, 169] width 86 height 28
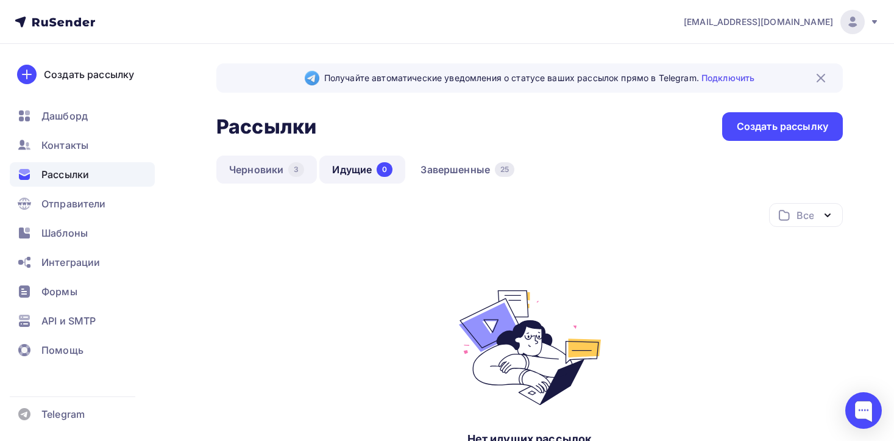
click at [255, 169] on link "Черновики 3" at bounding box center [266, 169] width 101 height 28
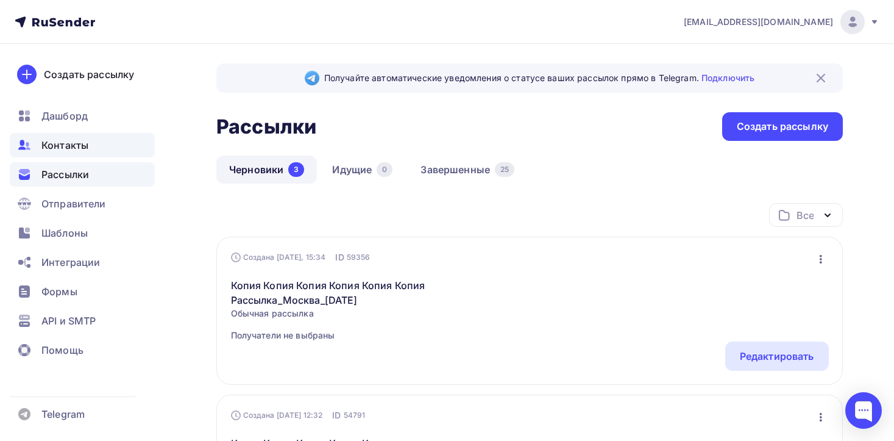
click at [71, 144] on span "Контакты" at bounding box center [64, 145] width 47 height 15
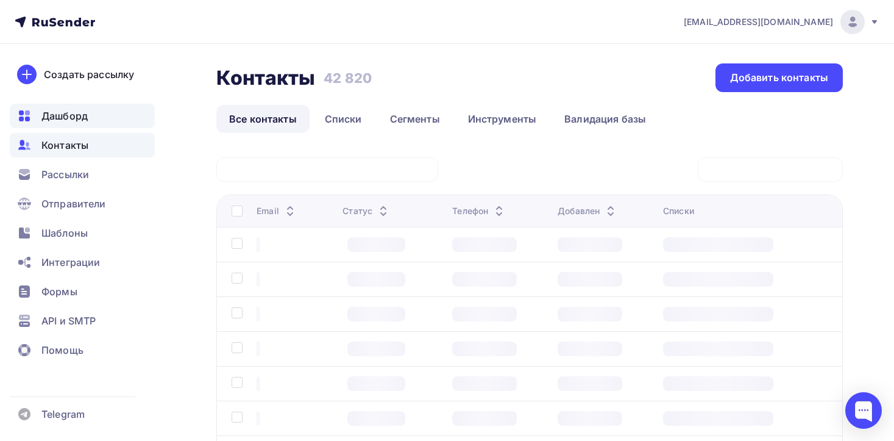
click at [64, 112] on span "Дашборд" at bounding box center [64, 115] width 46 height 15
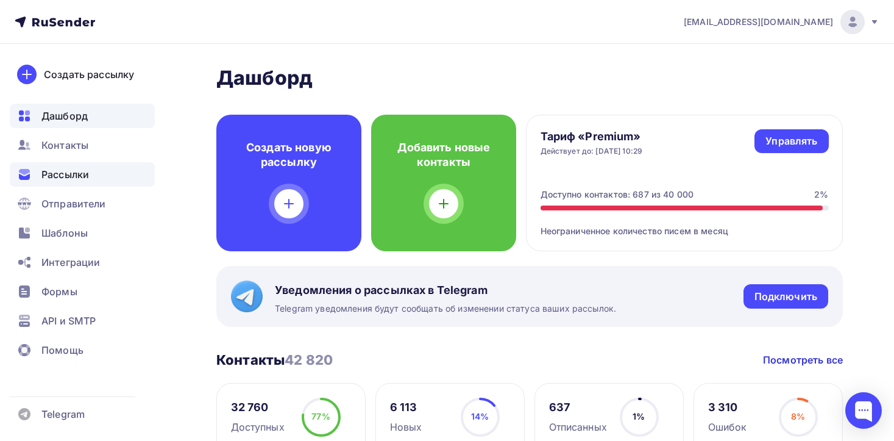
click at [71, 174] on span "Рассылки" at bounding box center [65, 174] width 48 height 15
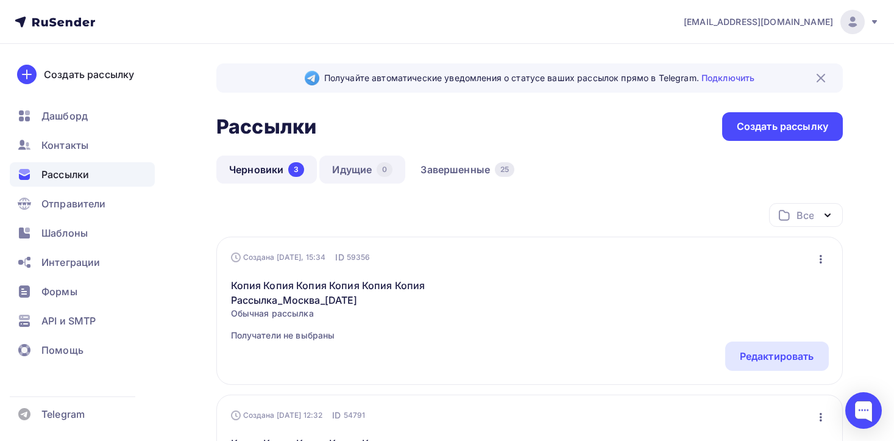
click at [354, 168] on link "Идущие 0" at bounding box center [362, 169] width 86 height 28
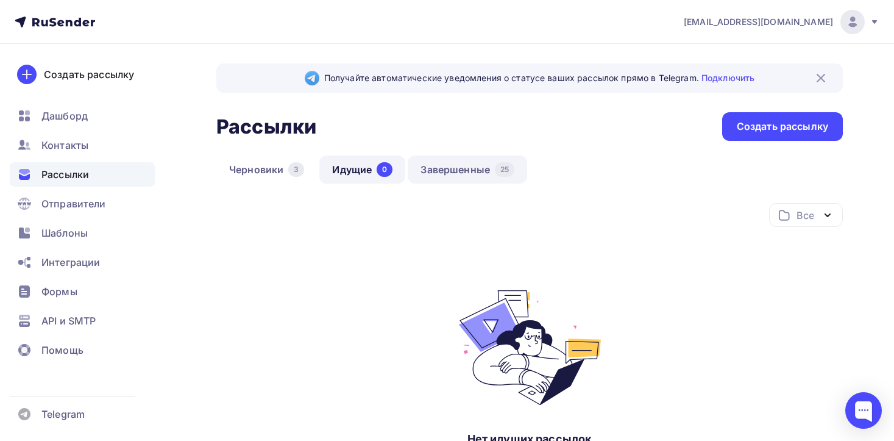
click at [467, 168] on link "Завершенные 25" at bounding box center [467, 169] width 119 height 28
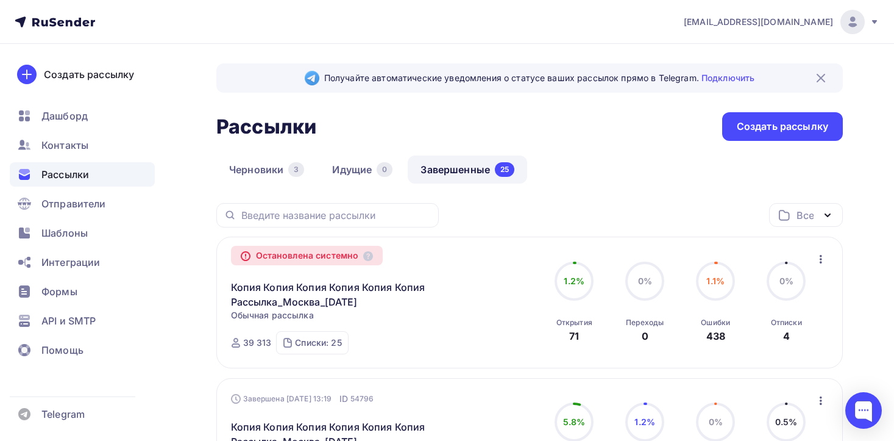
click at [822, 260] on icon "button" at bounding box center [820, 259] width 15 height 15
click at [528, 225] on div "Все Все папки Создать новую папку" at bounding box center [529, 220] width 626 height 34
click at [304, 290] on link "Копия Копия Копия Копия Копия Копия Рассылка_Москва_[DATE]" at bounding box center [335, 294] width 209 height 29
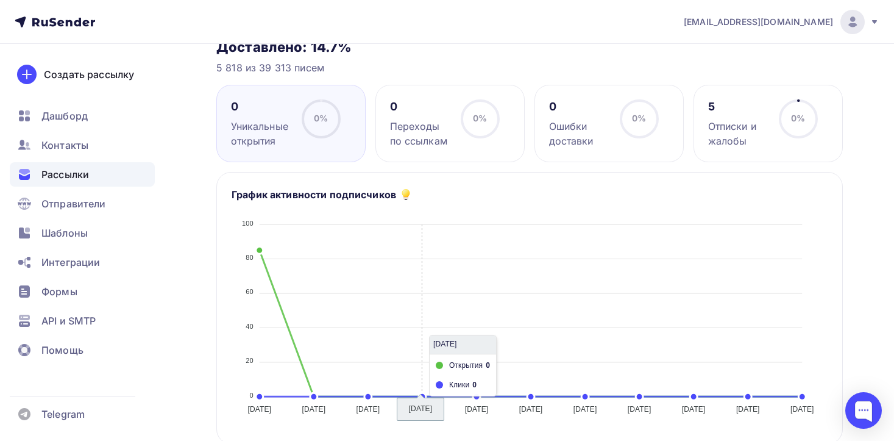
scroll to position [172, 0]
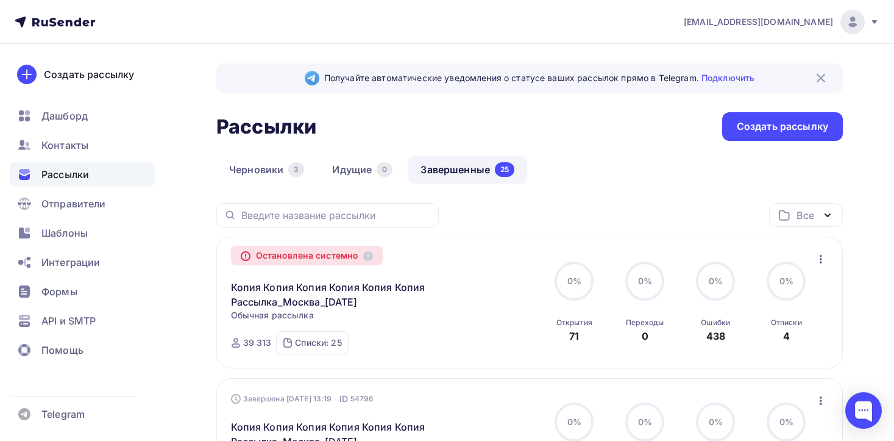
scroll to position [25, 0]
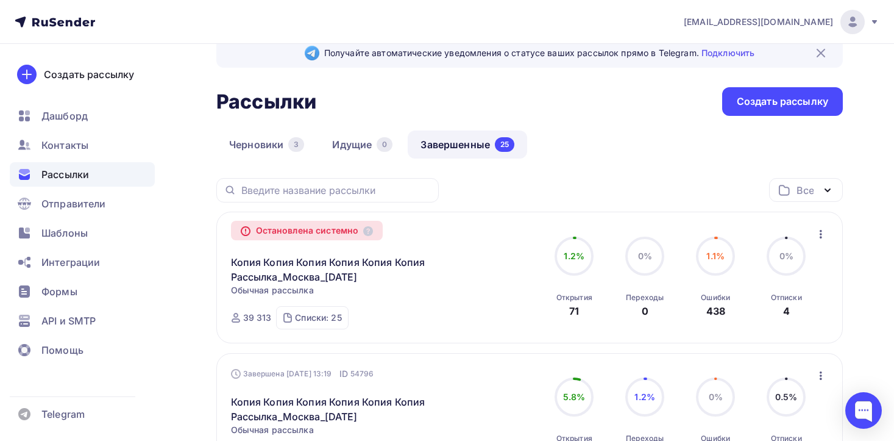
click at [822, 235] on icon "button" at bounding box center [820, 234] width 15 height 15
click at [698, 165] on div "Черновики 3 Идущие 0 Завершенные 25" at bounding box center [529, 154] width 626 height 48
click at [323, 318] on div "Списки: 25" at bounding box center [318, 317] width 46 height 12
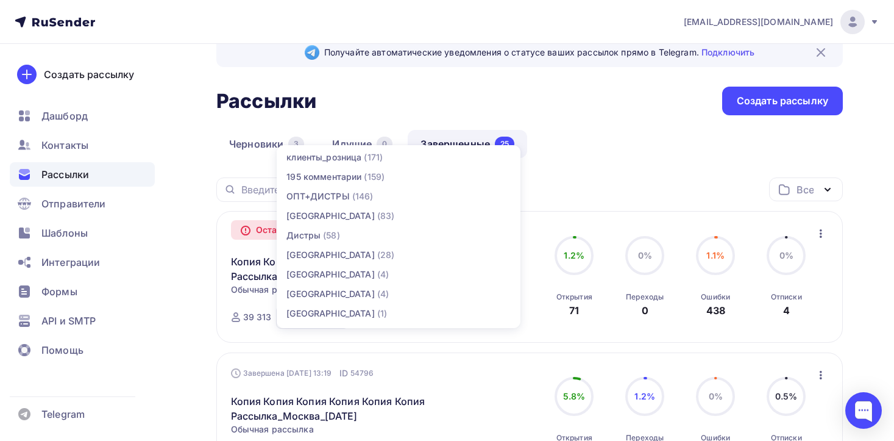
scroll to position [0, 0]
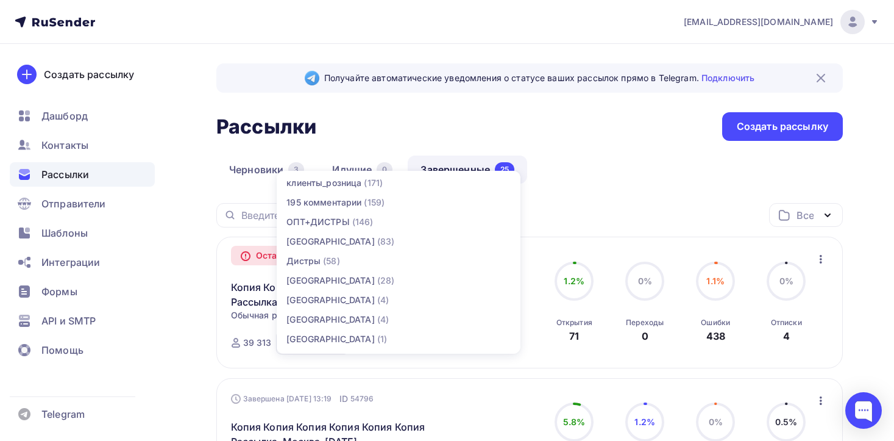
click at [656, 136] on div "Рассылки Рассылки Создать рассылку" at bounding box center [529, 126] width 626 height 29
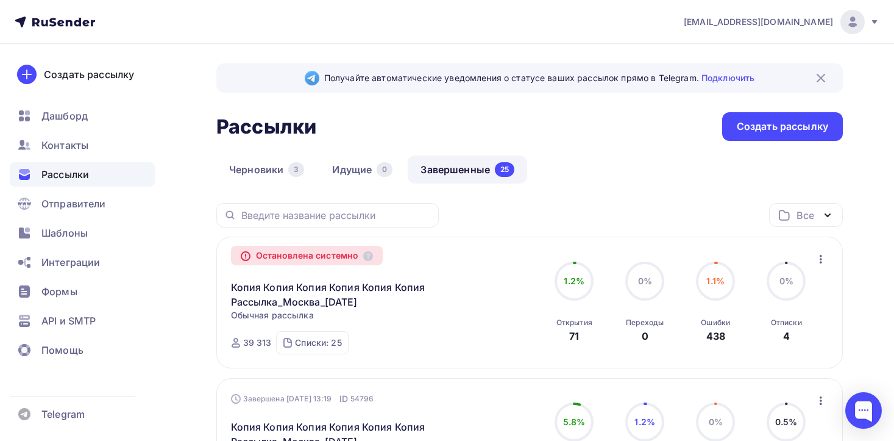
click at [345, 257] on div "Остановлена системно" at bounding box center [307, 255] width 152 height 19
click at [250, 257] on icon at bounding box center [245, 256] width 9 height 9
click at [243, 257] on icon at bounding box center [245, 256] width 9 height 9
click at [430, 219] on input "text" at bounding box center [336, 214] width 190 height 13
click at [472, 216] on div "Все Все папки Создать новую папку" at bounding box center [529, 220] width 626 height 34
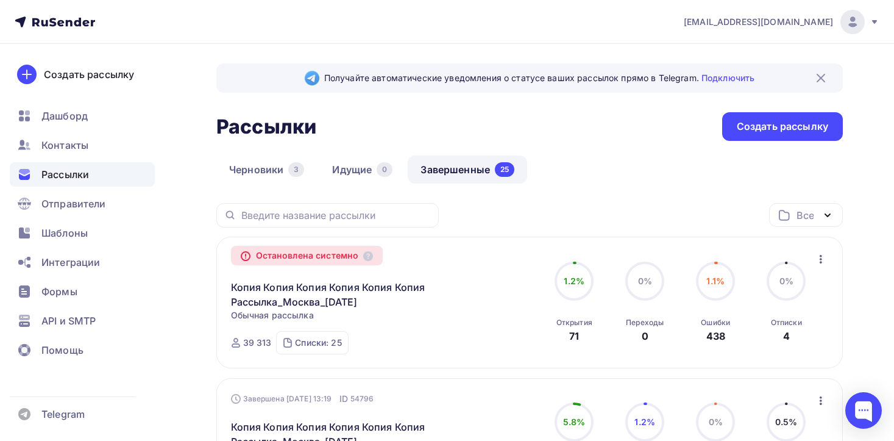
scroll to position [2, 0]
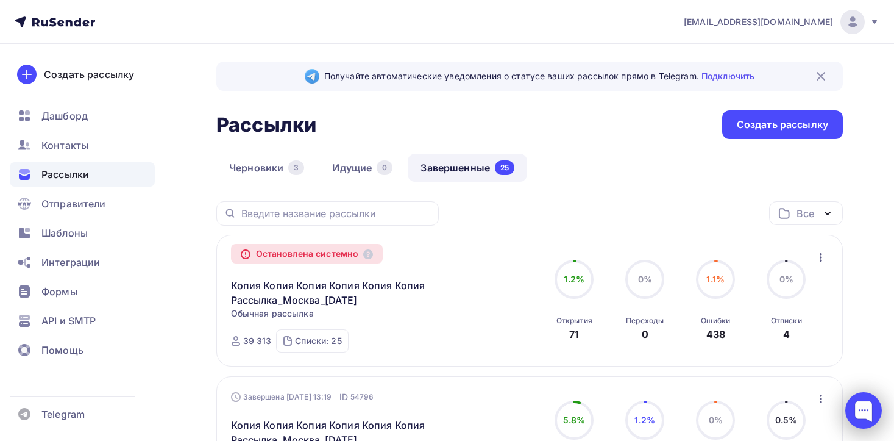
click at [871, 405] on div at bounding box center [863, 410] width 37 height 37
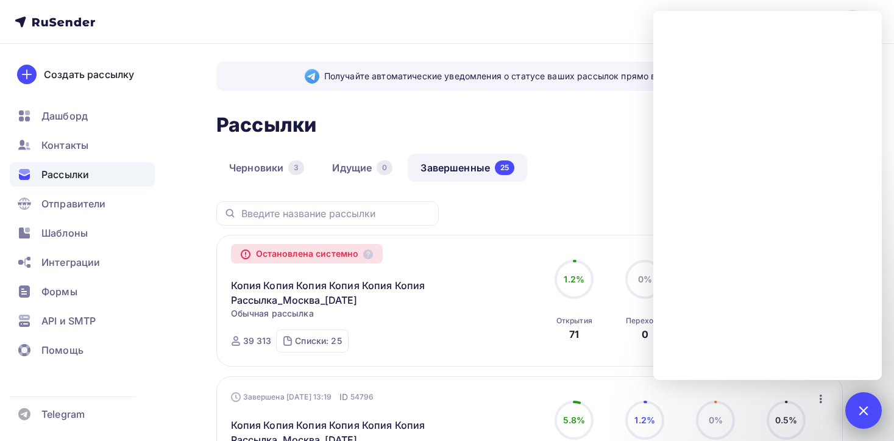
scroll to position [5, 0]
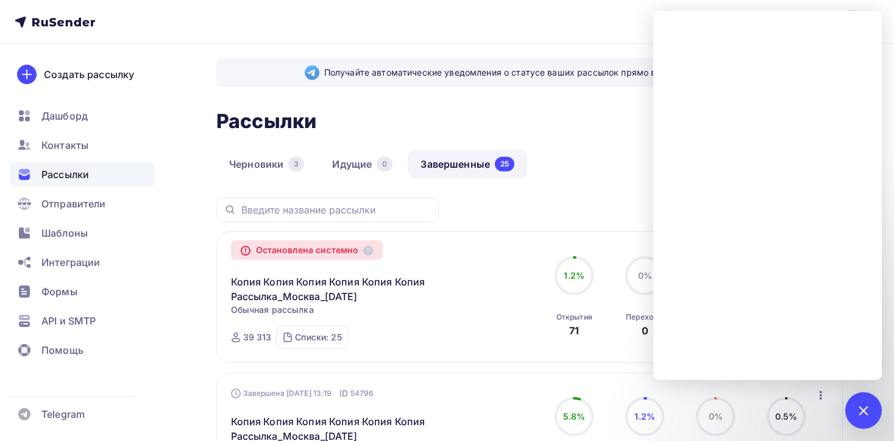
click at [388, 40] on nav "[EMAIL_ADDRESS][DOMAIN_NAME] Аккаунт Тарифы Выйти Создать рассылку [GEOGRAPHIC_…" at bounding box center [447, 22] width 894 height 44
click at [511, 43] on nav "[EMAIL_ADDRESS][DOMAIN_NAME] Аккаунт Тарифы Выйти Создать рассылку [GEOGRAPHIC_…" at bounding box center [447, 22] width 894 height 44
